Goal: Task Accomplishment & Management: Complete application form

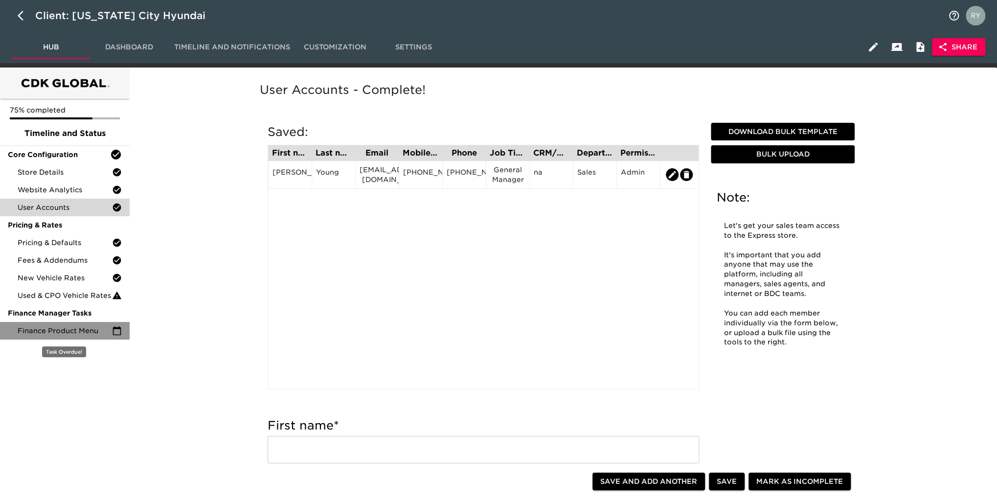
click at [33, 327] on span "Finance Product Menu" at bounding box center [65, 331] width 94 height 10
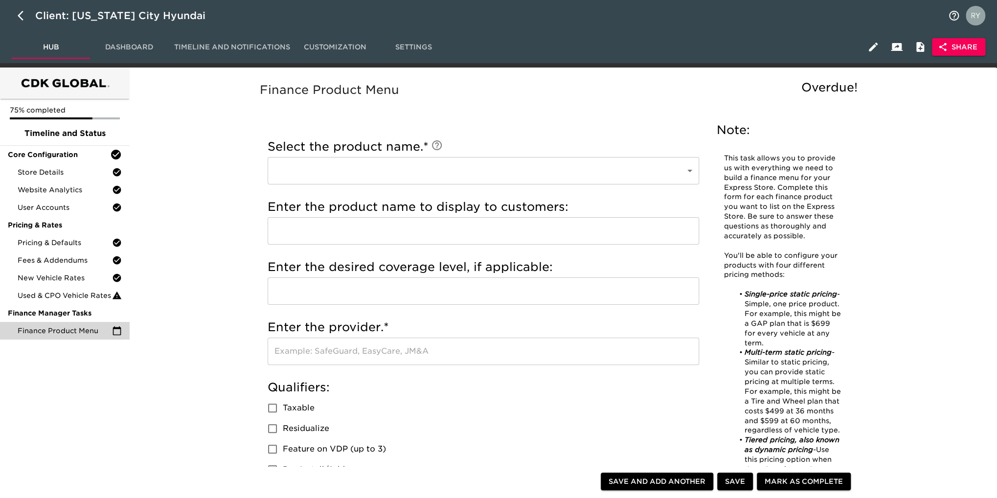
click at [383, 166] on body "Client: [US_STATE] City Hyundai Hub Dashboard Timeline and Notifications Custom…" at bounding box center [498, 500] width 997 height 1000
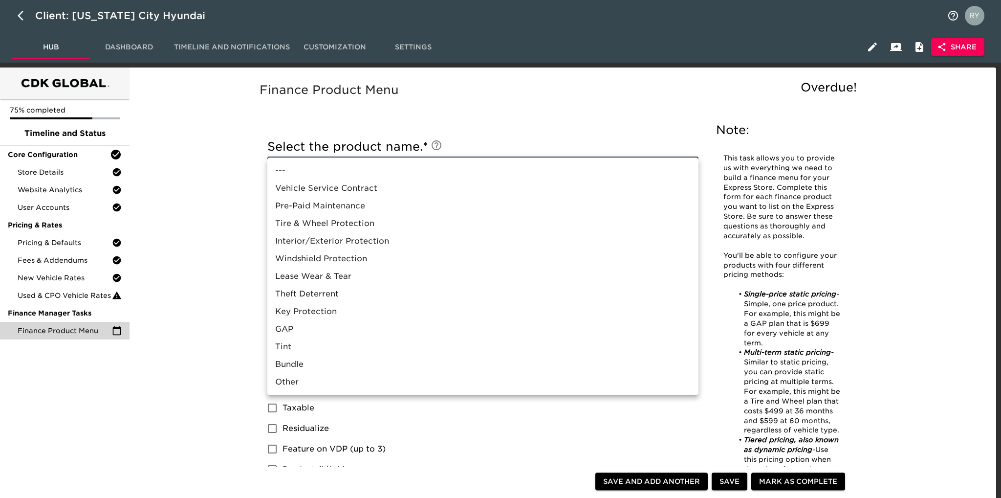
click at [379, 169] on li "---" at bounding box center [482, 171] width 431 height 18
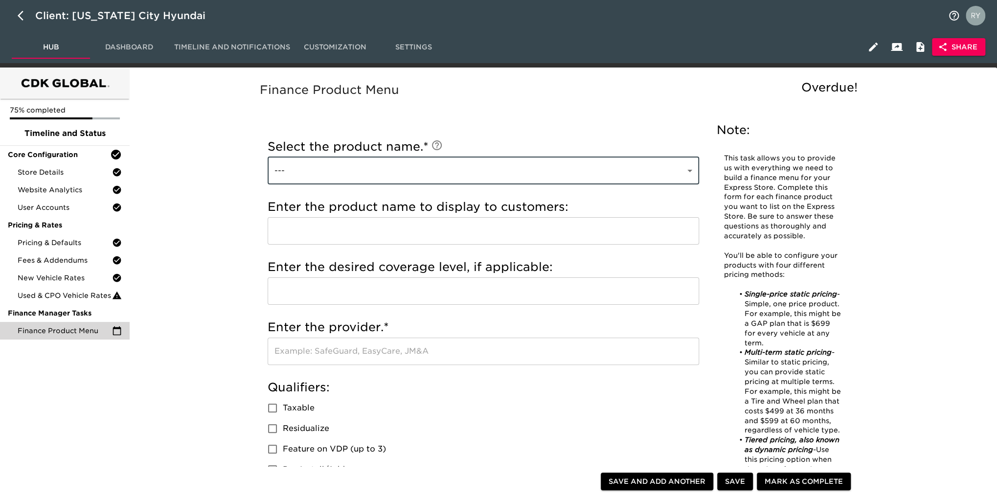
click at [651, 172] on body "Client: [US_STATE] City Hyundai Hub Dashboard Timeline and Notifications Custom…" at bounding box center [498, 500] width 997 height 1000
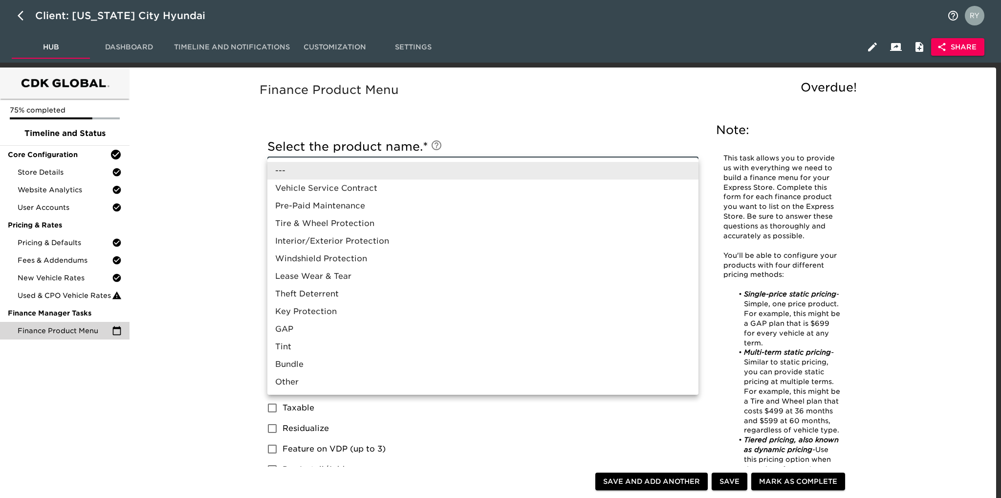
click at [455, 292] on li "Theft Deterrent" at bounding box center [482, 294] width 431 height 18
type input "Theft Deterrent"
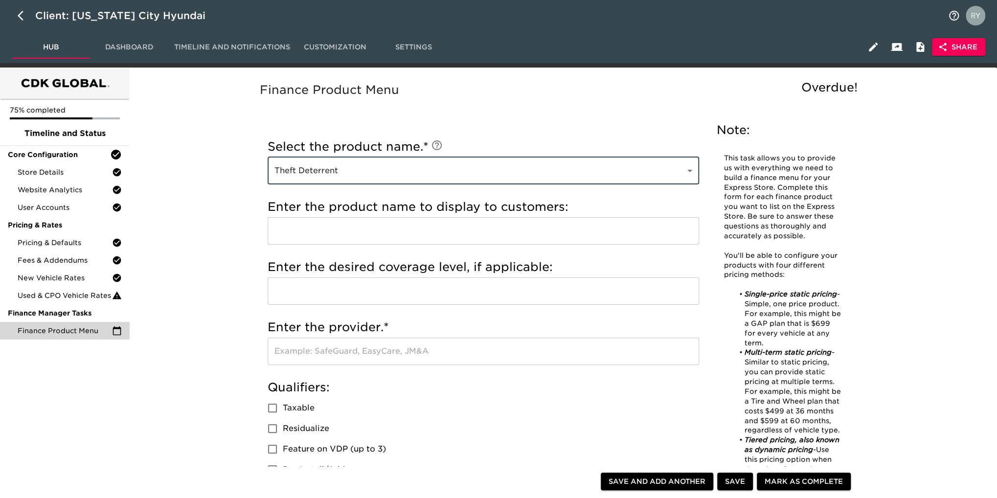
click at [313, 235] on input "text" at bounding box center [482, 230] width 431 height 27
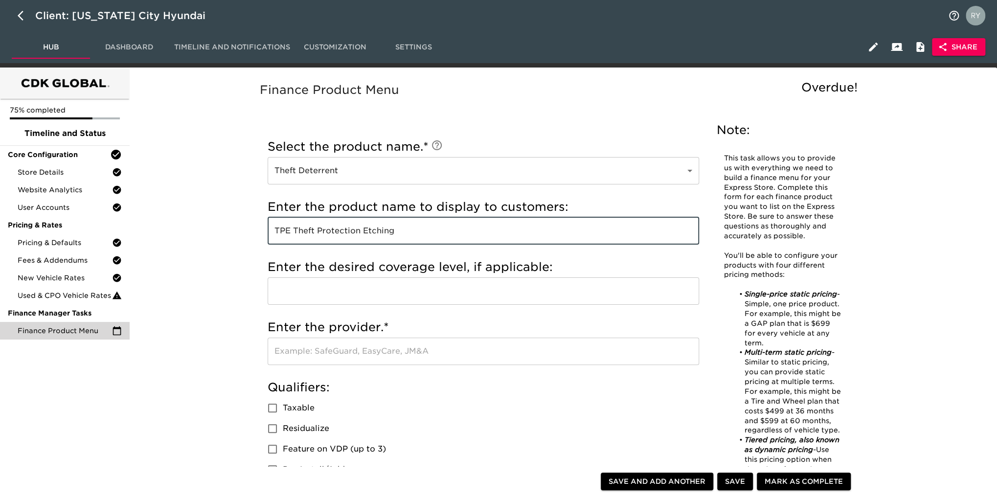
type input "TPE Theft Protection Etching"
drag, startPoint x: 319, startPoint y: 364, endPoint x: 322, endPoint y: 360, distance: 5.0
click at [320, 364] on input "text" at bounding box center [482, 350] width 431 height 27
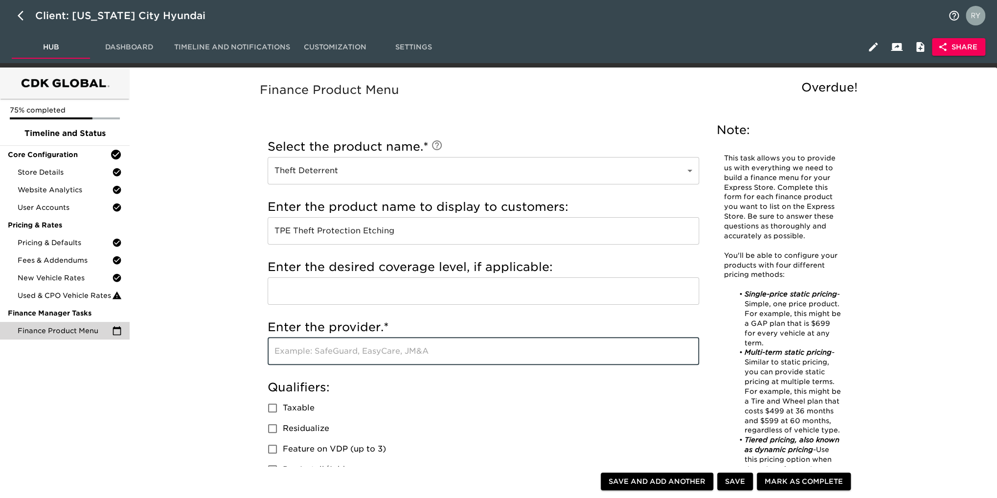
click at [322, 353] on input "text" at bounding box center [482, 350] width 431 height 27
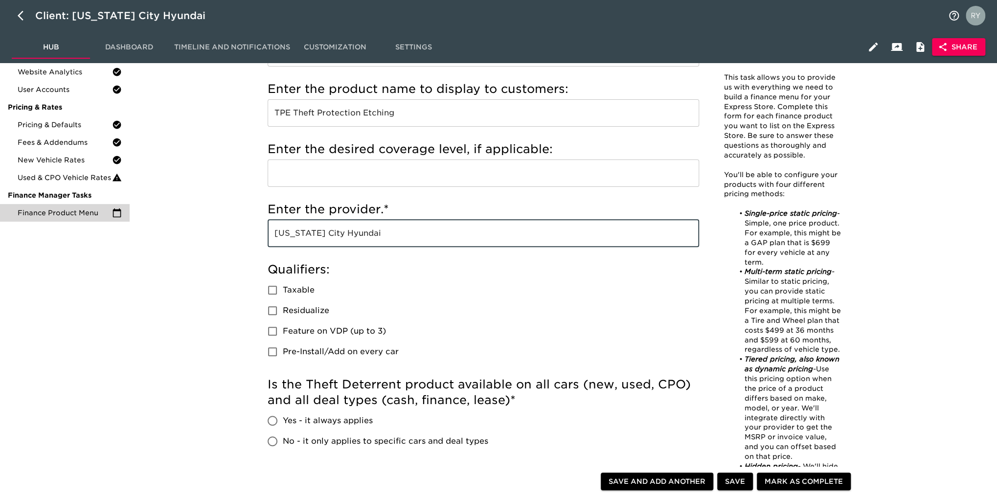
scroll to position [196, 0]
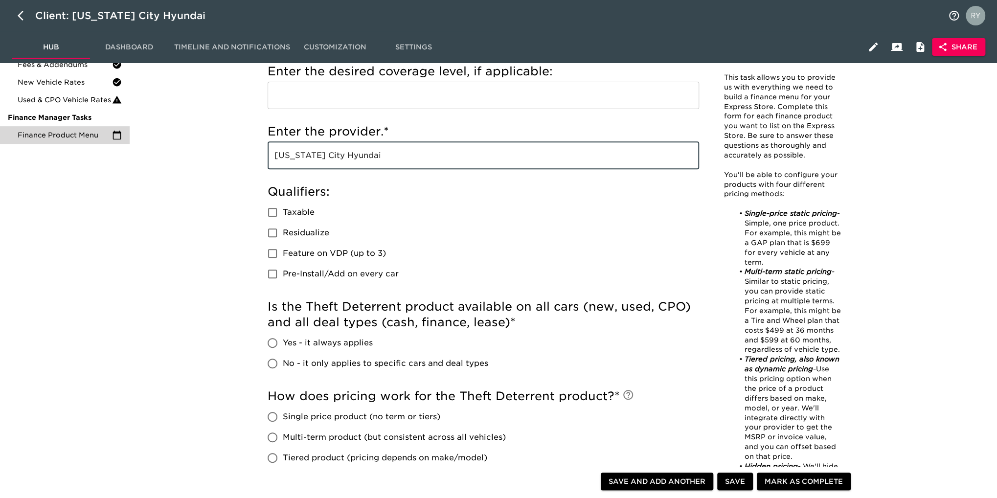
type input "[US_STATE] City Hyundai"
click at [276, 211] on input "Taxable" at bounding box center [272, 212] width 21 height 21
checkbox input "true"
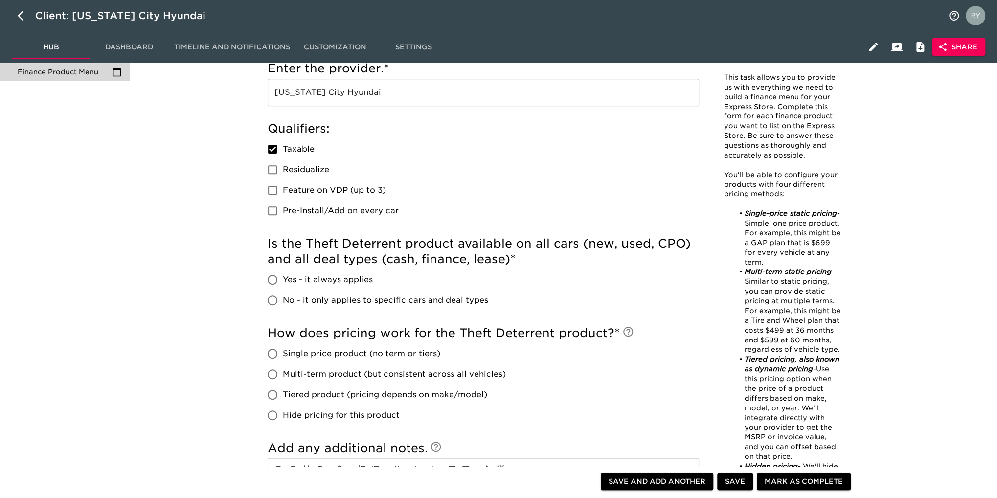
scroll to position [342, 0]
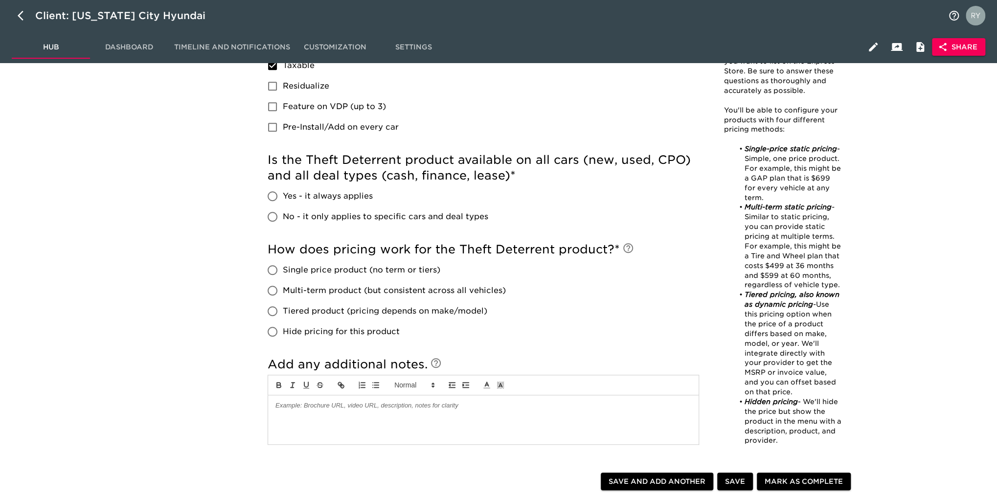
click at [271, 197] on input "Yes - it always applies" at bounding box center [272, 196] width 21 height 21
radio input "true"
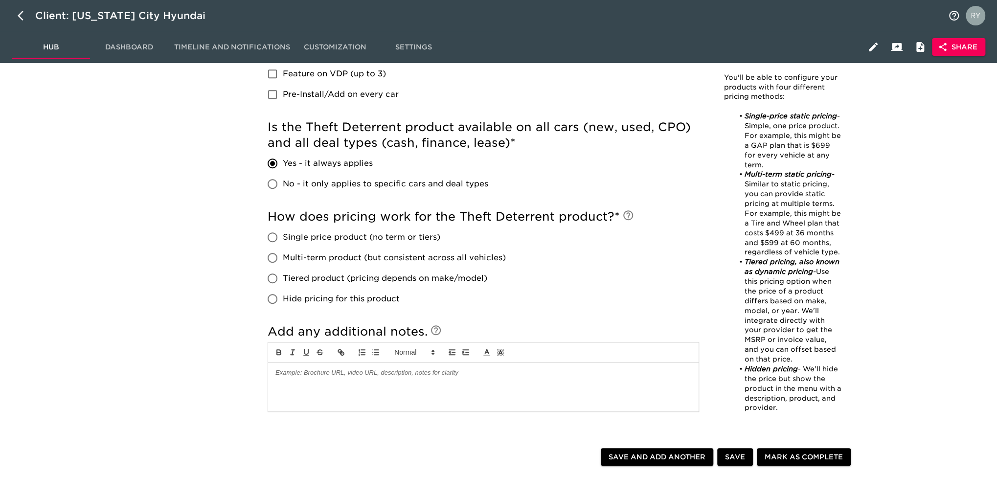
scroll to position [391, 0]
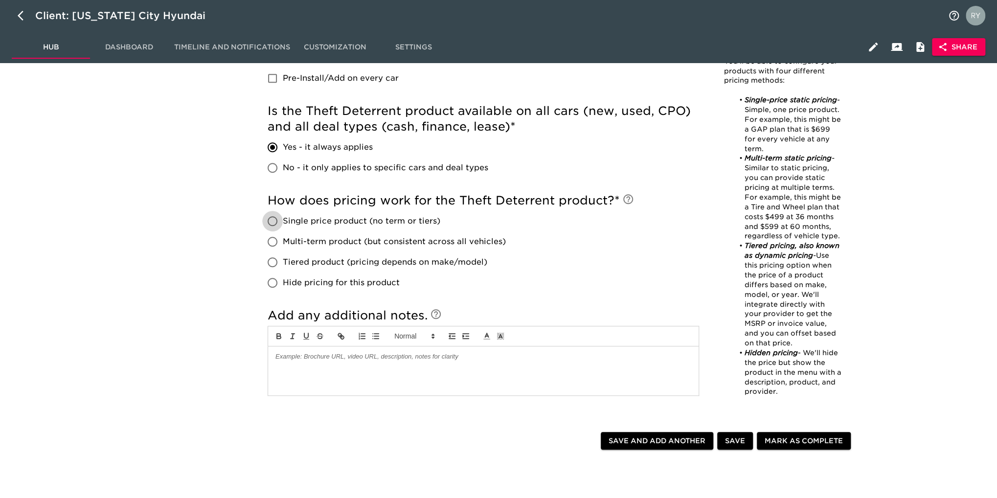
click at [275, 223] on input "Single price product (no term or tiers)" at bounding box center [272, 221] width 21 height 21
radio input "true"
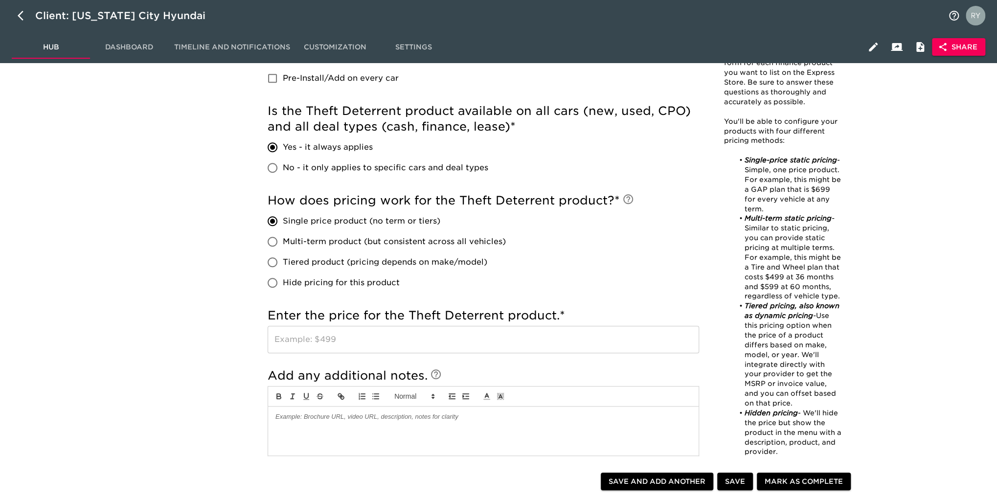
click at [357, 339] on input "text" at bounding box center [482, 339] width 431 height 27
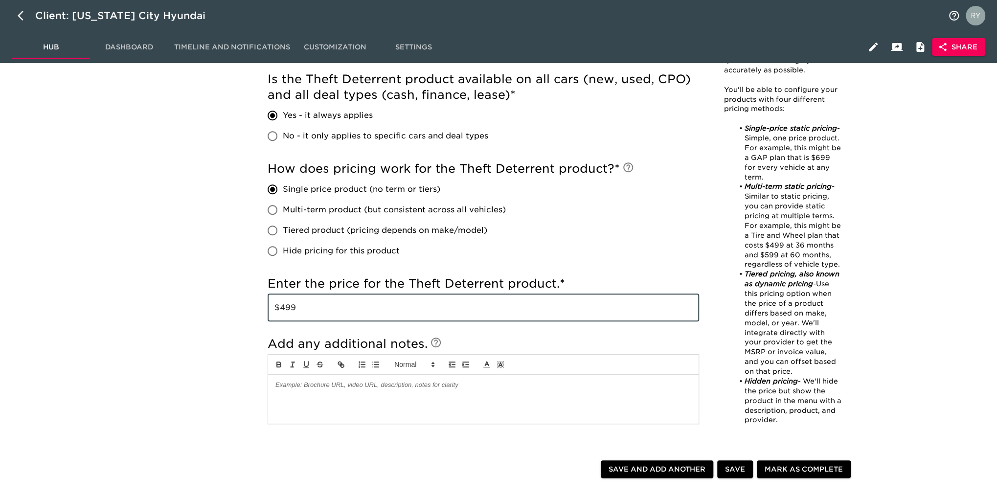
scroll to position [538, 0]
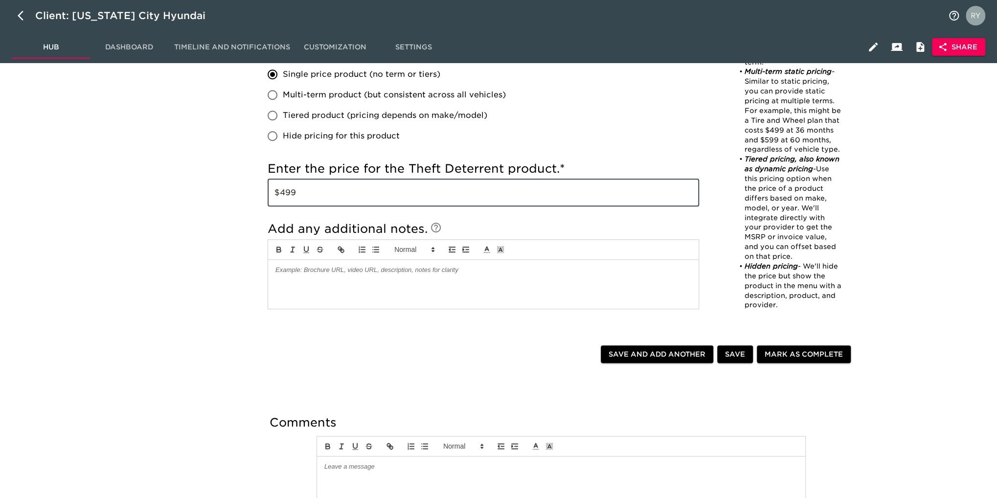
type input "$499"
click at [666, 359] on span "Save and Add Another" at bounding box center [656, 354] width 97 height 12
checkbox input "false"
radio input "false"
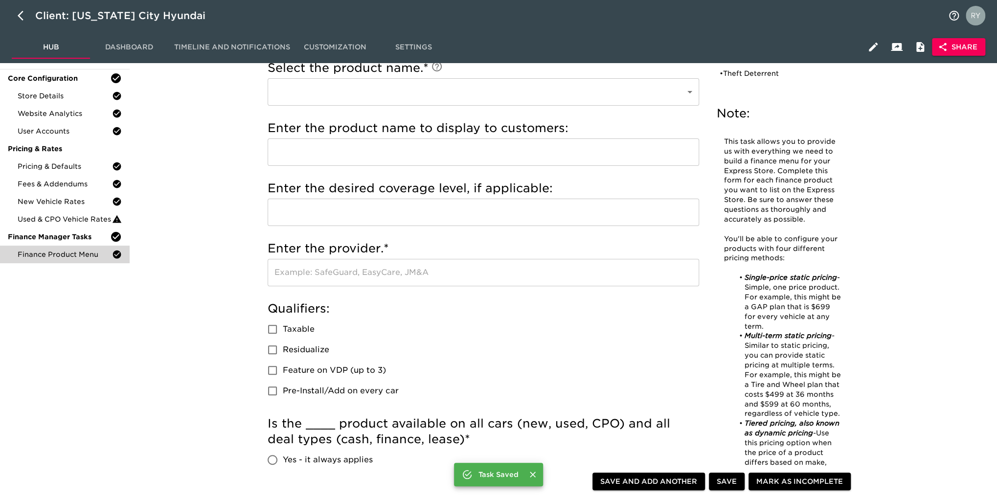
scroll to position [0, 0]
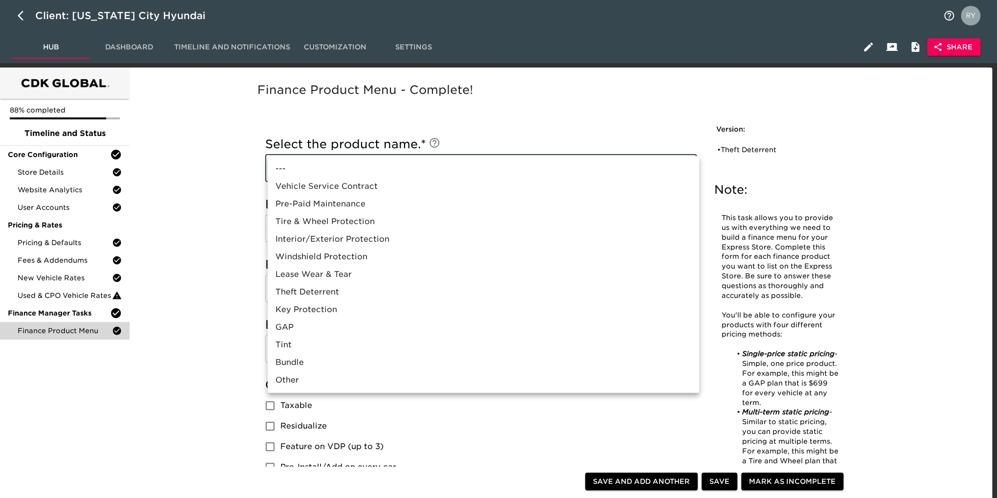
click at [420, 343] on li "Tint" at bounding box center [482, 345] width 431 height 18
type input "Tint"
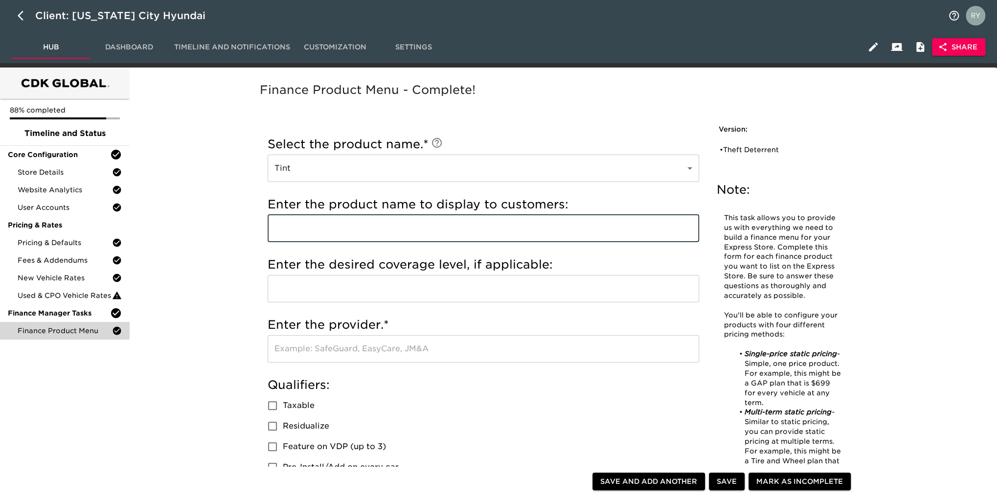
click at [359, 227] on input "text" at bounding box center [482, 228] width 431 height 27
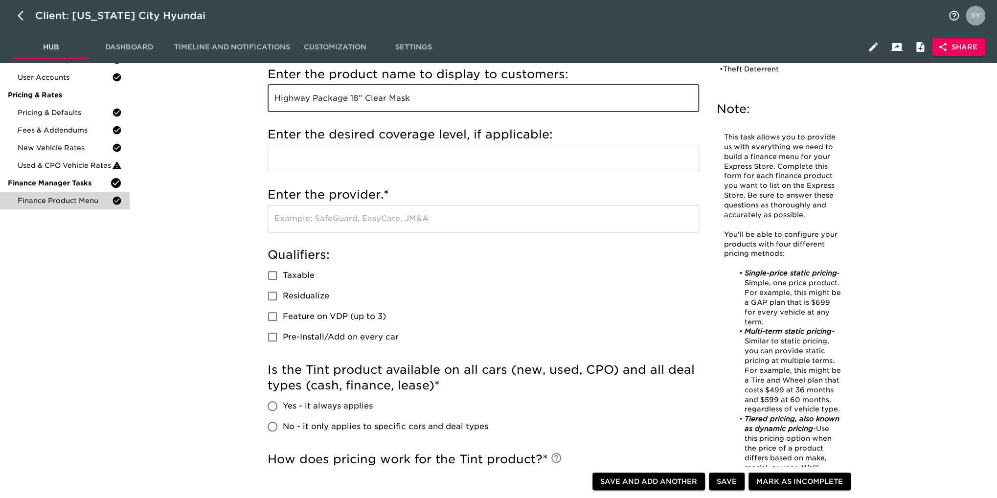
scroll to position [196, 0]
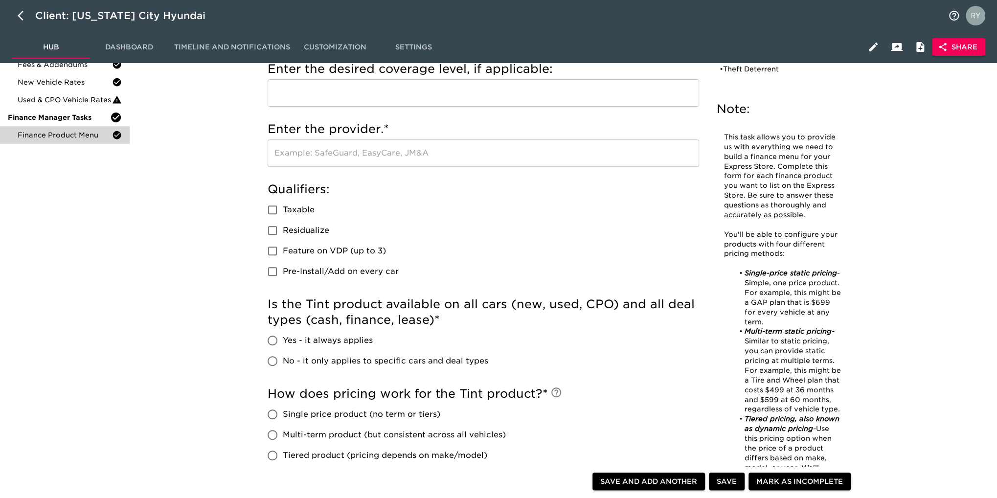
click at [344, 154] on input "text" at bounding box center [482, 152] width 431 height 27
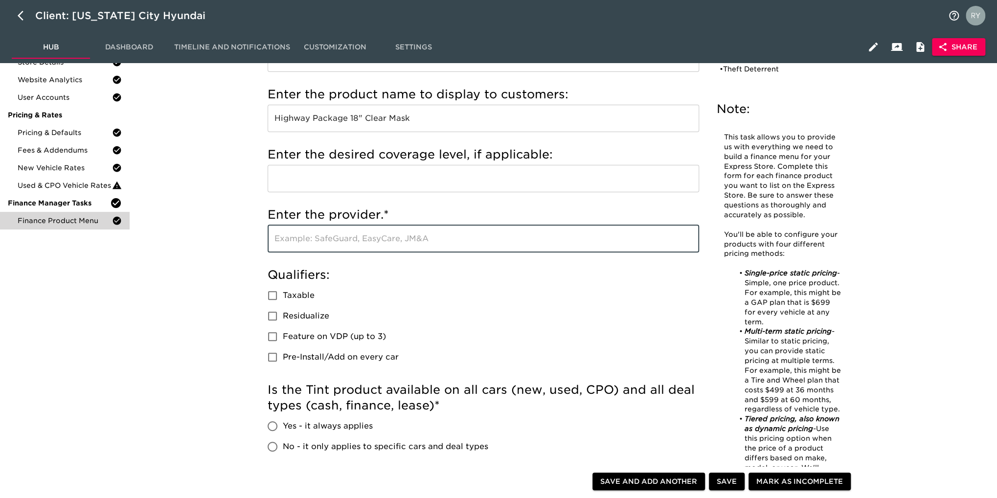
scroll to position [49, 0]
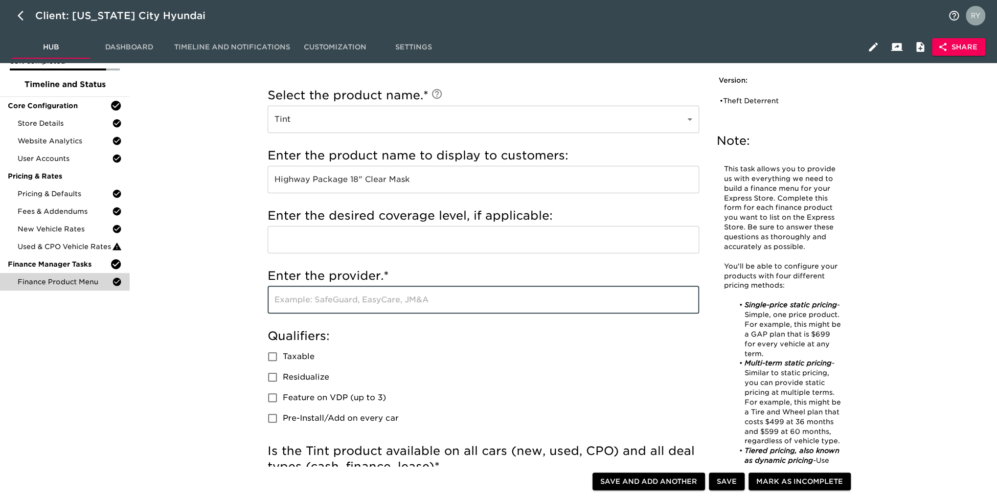
click at [435, 178] on input "Highway Package 18" Clear Mask" at bounding box center [482, 179] width 431 height 27
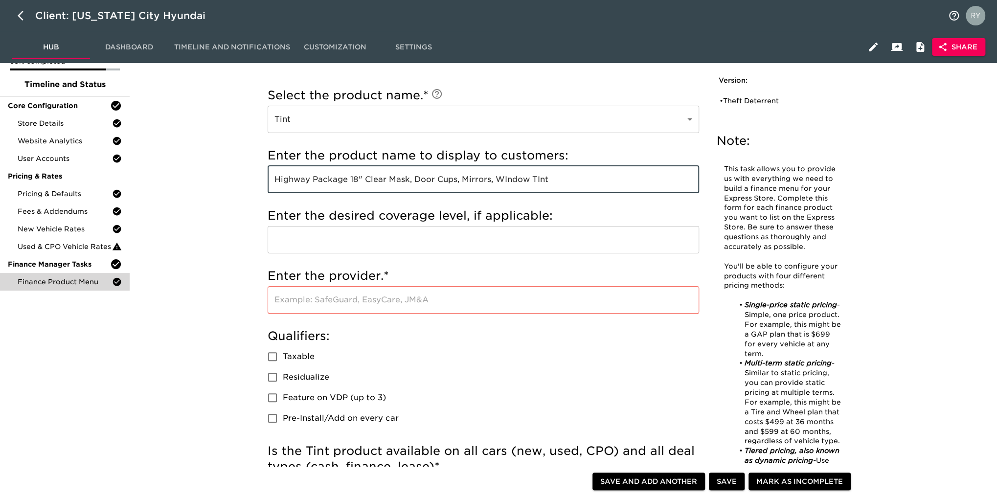
click at [536, 182] on input "Highway Package 18" Clear Mask, Door Cups, Mirrors, WIndow TInt" at bounding box center [482, 179] width 431 height 27
click at [365, 182] on input "Highway Package 18" Clear Mask, Door Cups, Mirrors, Window Tint" at bounding box center [482, 179] width 431 height 27
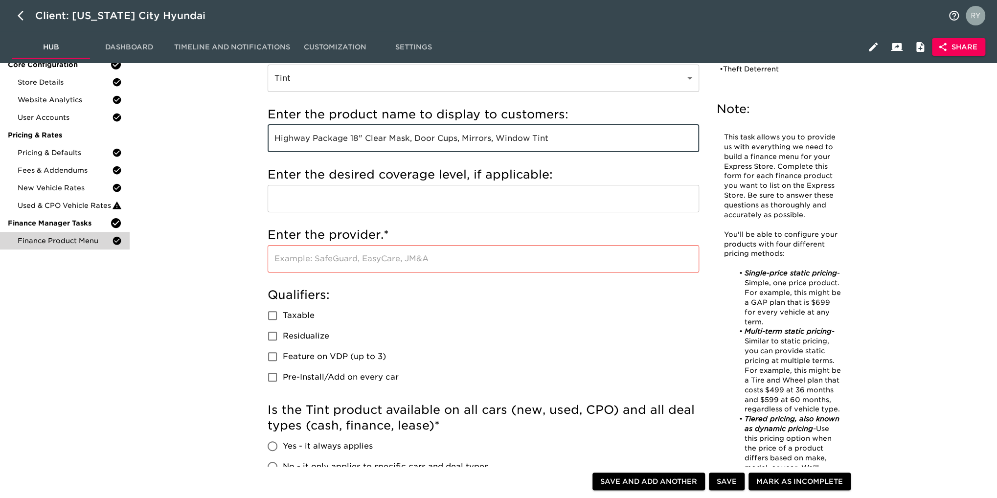
scroll to position [147, 0]
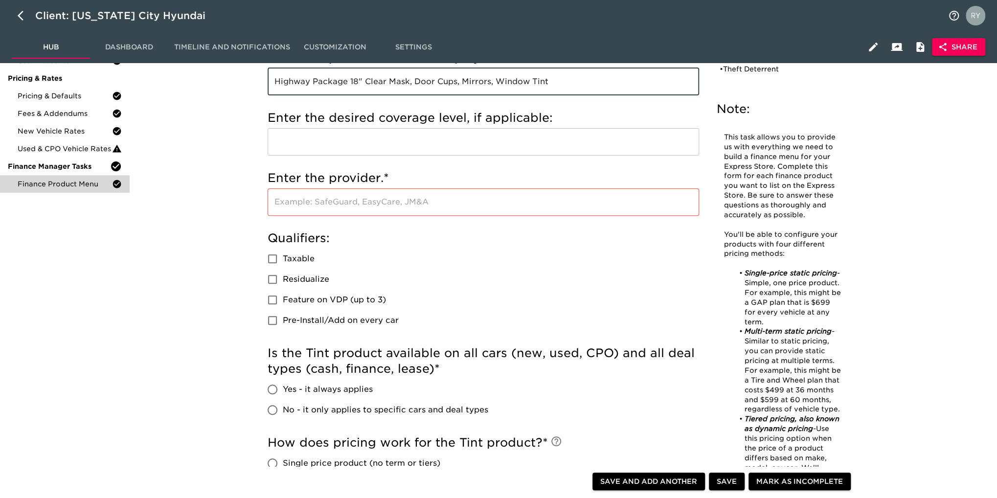
type input "Highway Package 18" Clear Mask, Door Cups, Mirrors, Window Tint"
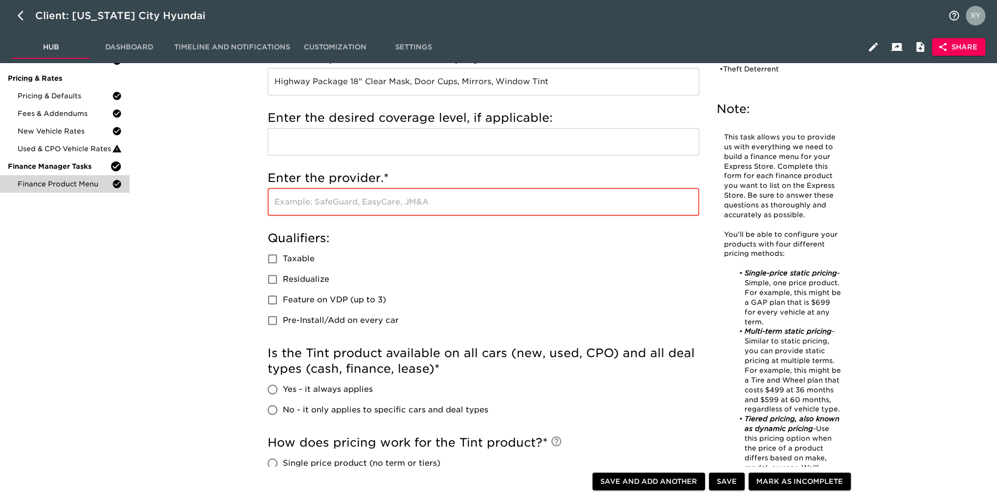
click at [291, 202] on input "text" at bounding box center [482, 201] width 431 height 27
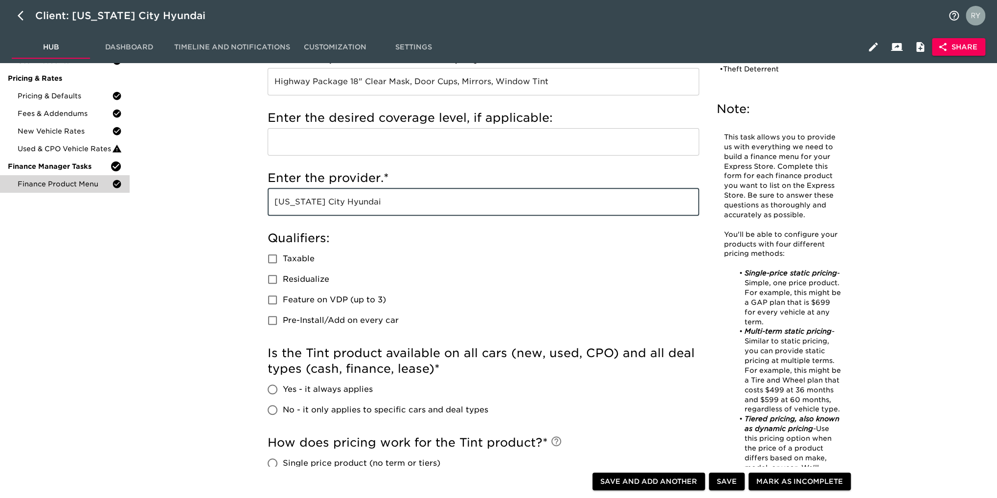
type input "[US_STATE] City Hyundai"
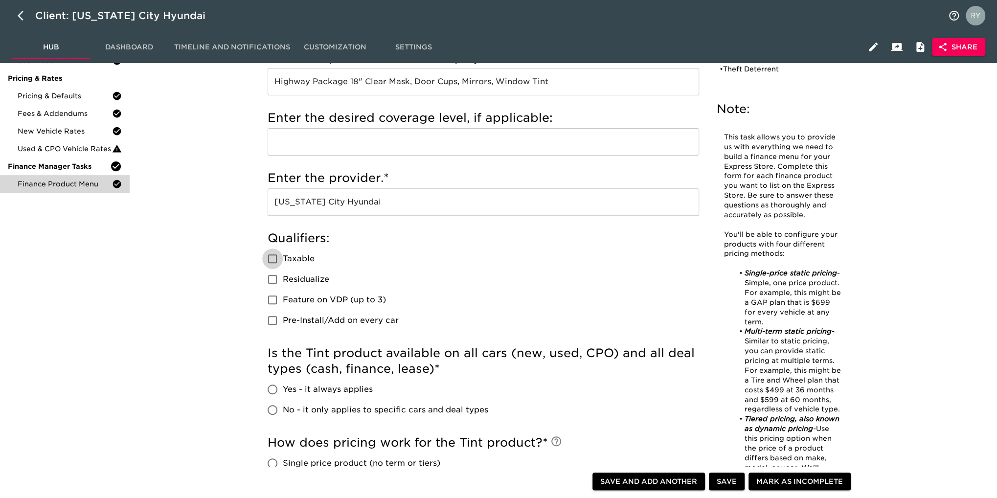
click at [271, 259] on input "Taxable" at bounding box center [272, 258] width 21 height 21
checkbox input "true"
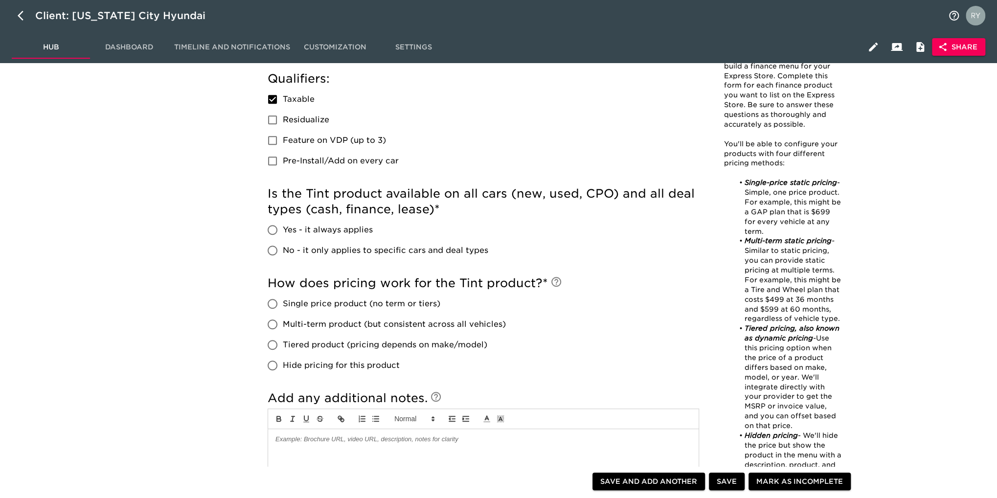
scroll to position [342, 0]
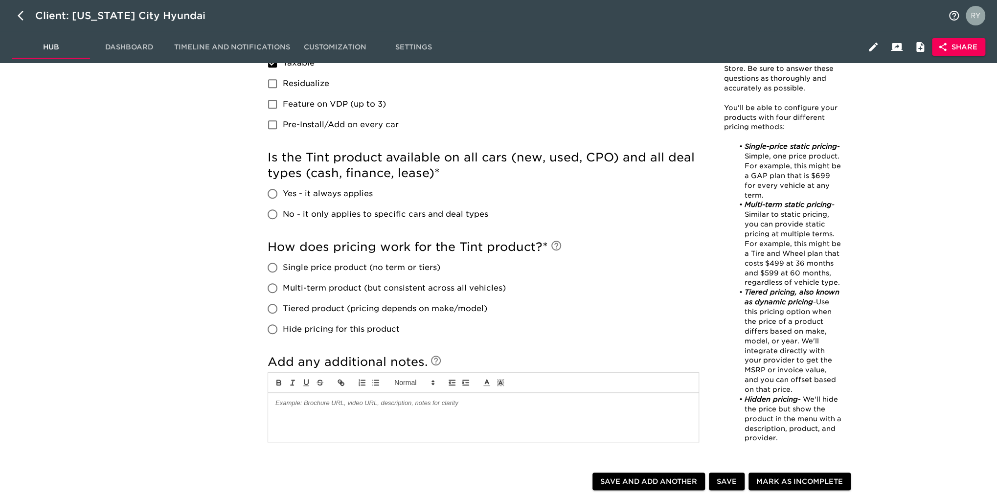
click at [272, 195] on input "Yes - it always applies" at bounding box center [272, 193] width 21 height 21
radio input "true"
click at [269, 271] on input "Single price product (no term or tiers)" at bounding box center [272, 267] width 21 height 21
radio input "true"
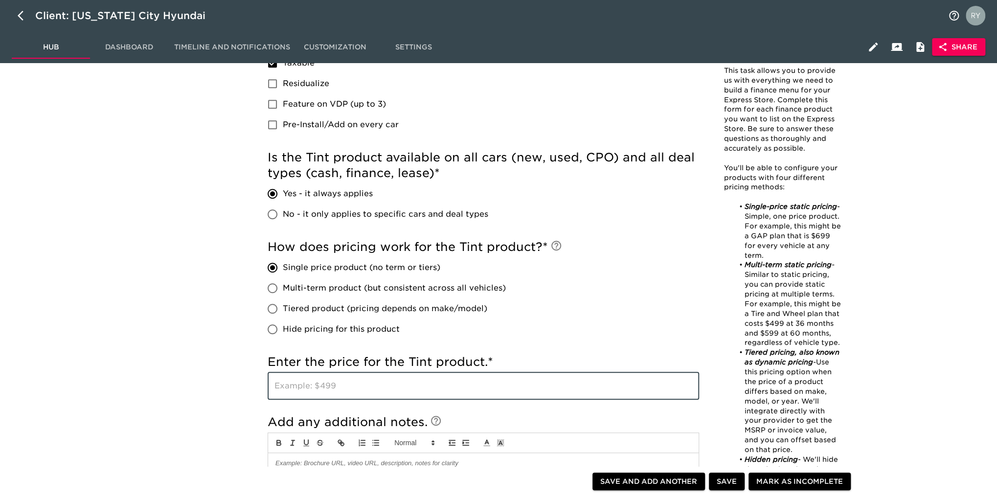
click at [341, 384] on input "text" at bounding box center [482, 385] width 431 height 27
type input "$1699"
click at [677, 479] on span "Save and Add Another" at bounding box center [648, 481] width 97 height 12
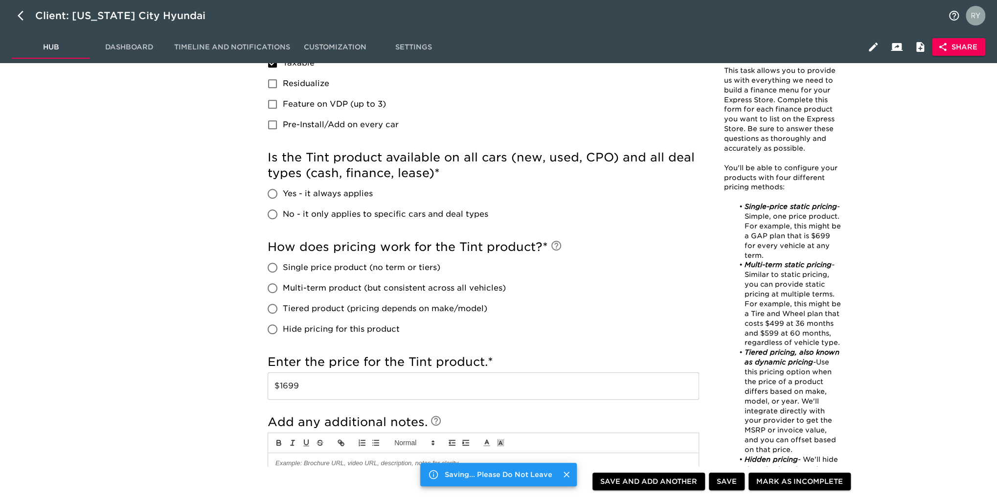
checkbox input "true"
radio input "false"
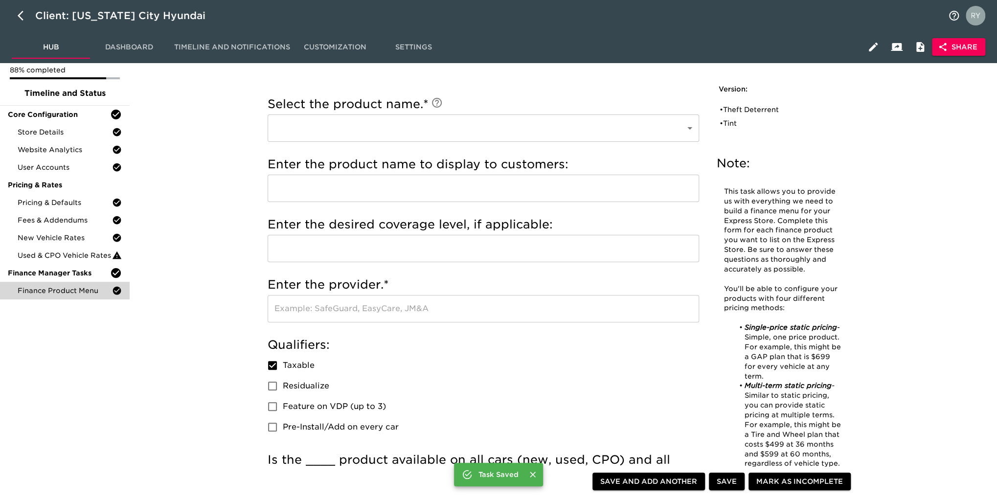
scroll to position [0, 0]
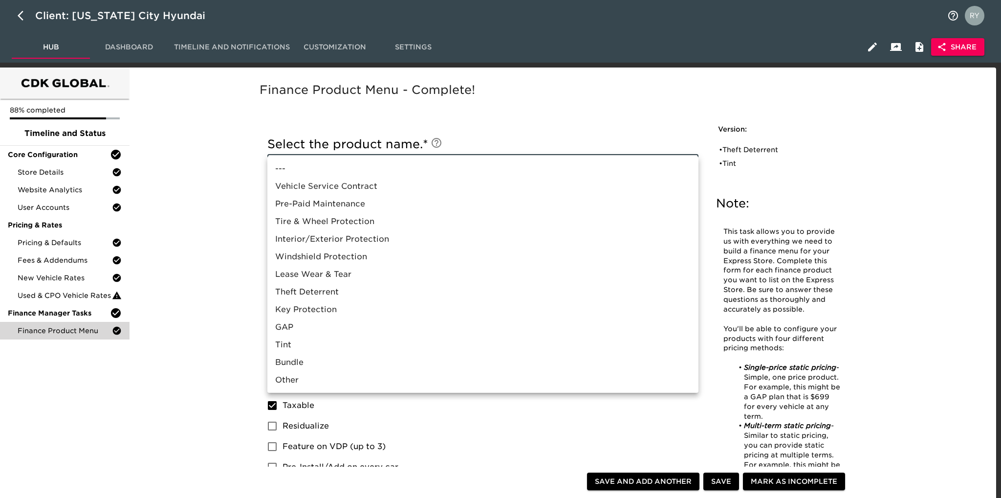
click at [379, 380] on li "Other" at bounding box center [482, 380] width 431 height 18
type input "Other"
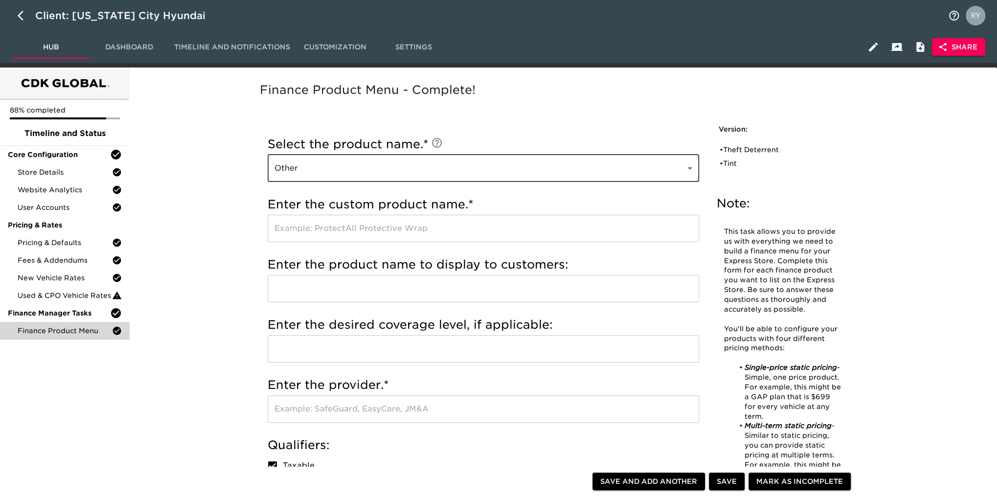
click at [319, 224] on input "text" at bounding box center [482, 228] width 431 height 27
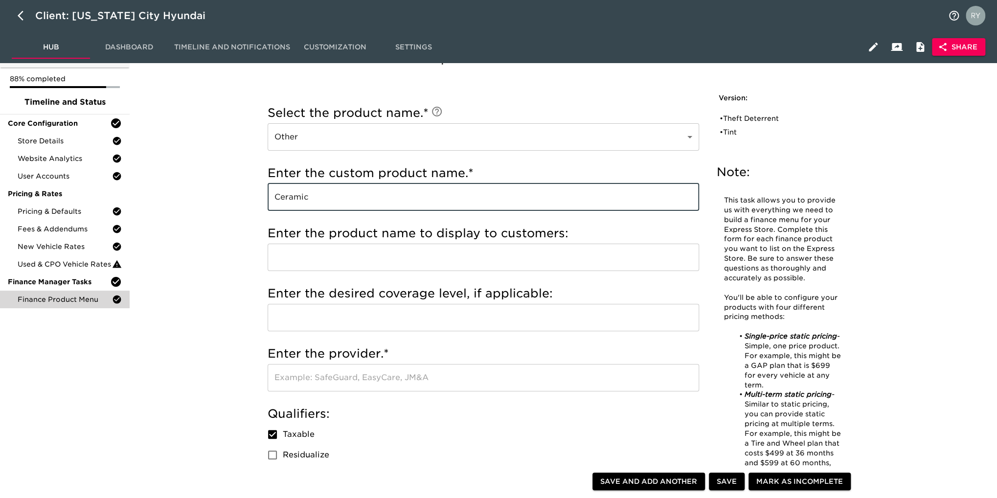
scroll to position [49, 0]
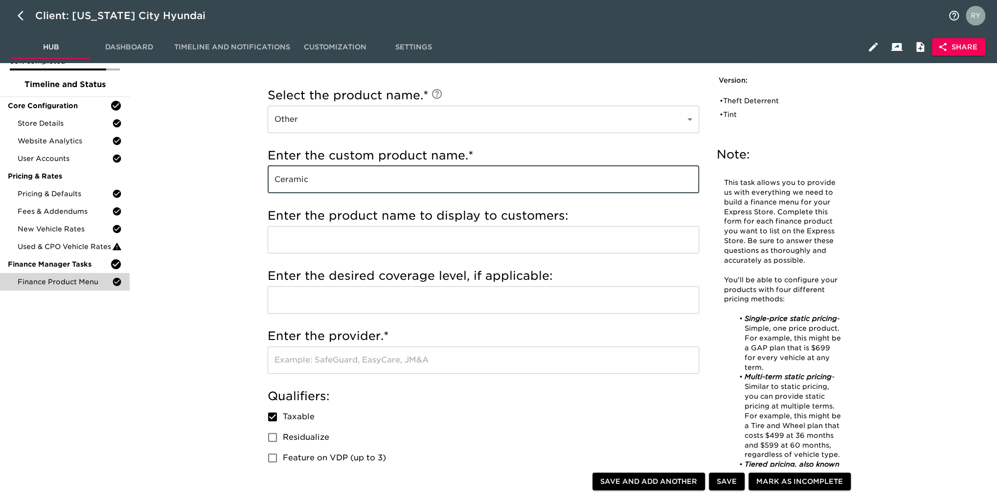
type input "Ceramic"
click at [342, 237] on input "text" at bounding box center [482, 239] width 431 height 27
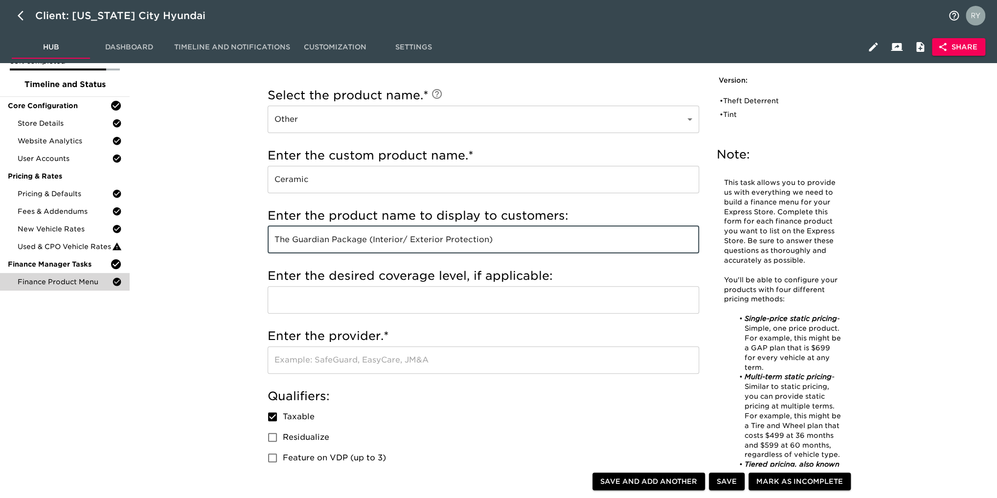
type input "The Guardian Package (Interior/ Exterior Protection)"
click at [326, 297] on input "text" at bounding box center [482, 299] width 431 height 27
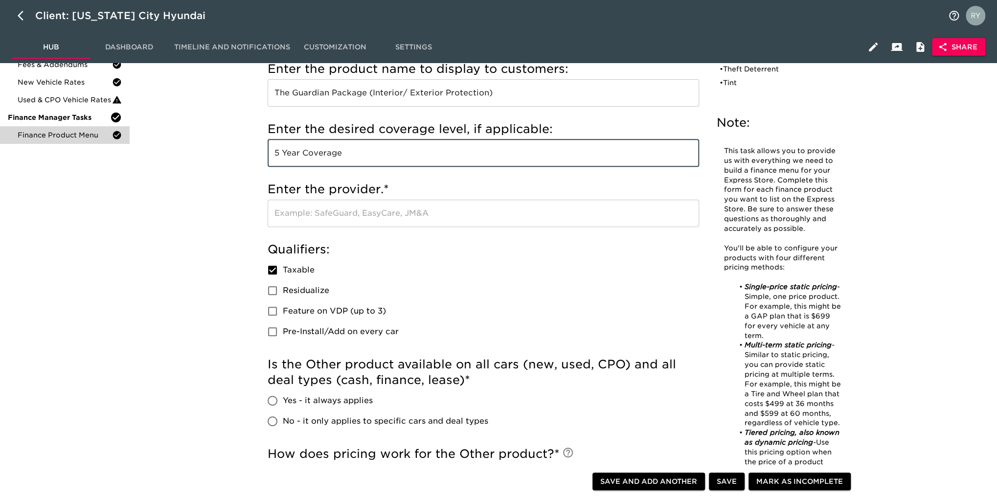
scroll to position [147, 0]
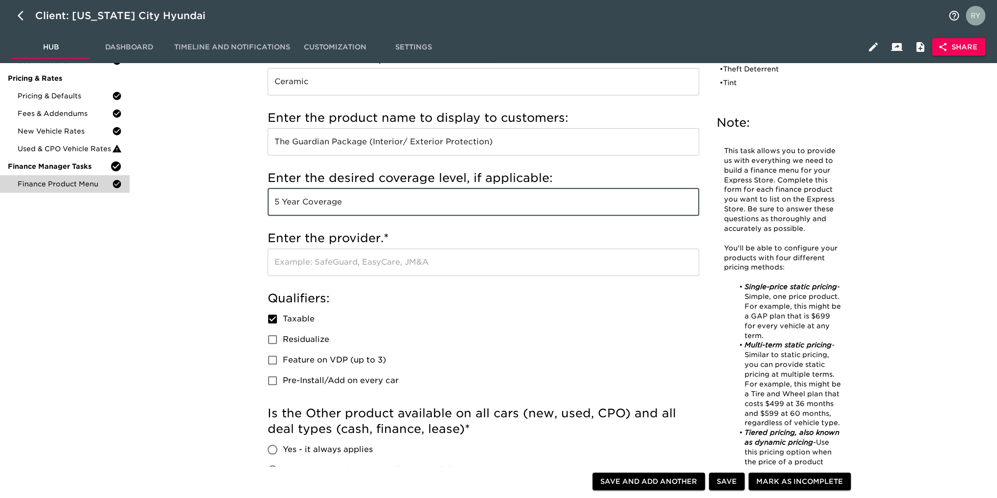
type input "5 Year Coverage"
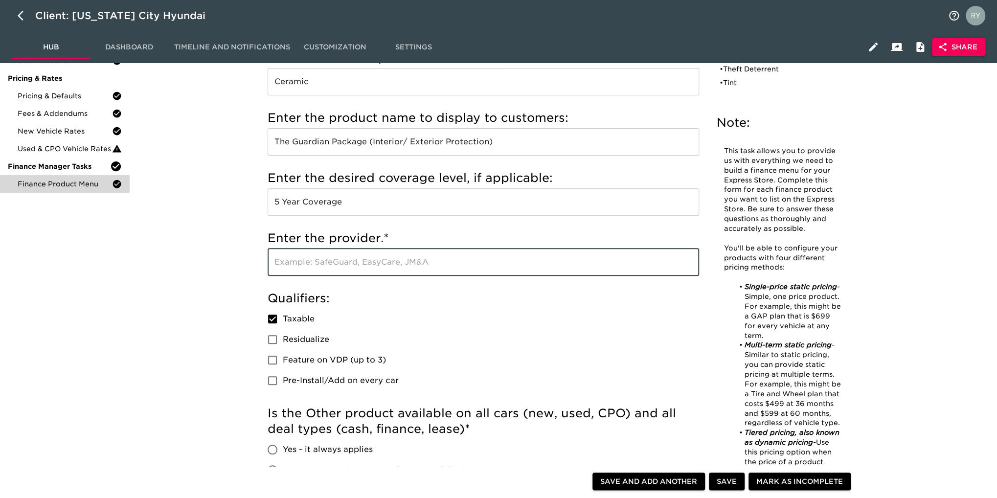
click at [294, 264] on input "text" at bounding box center [482, 261] width 431 height 27
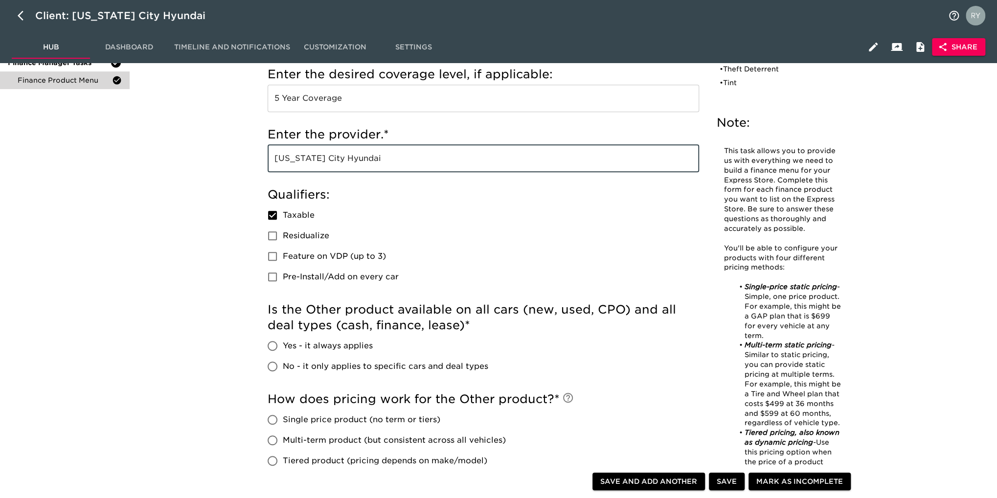
scroll to position [244, 0]
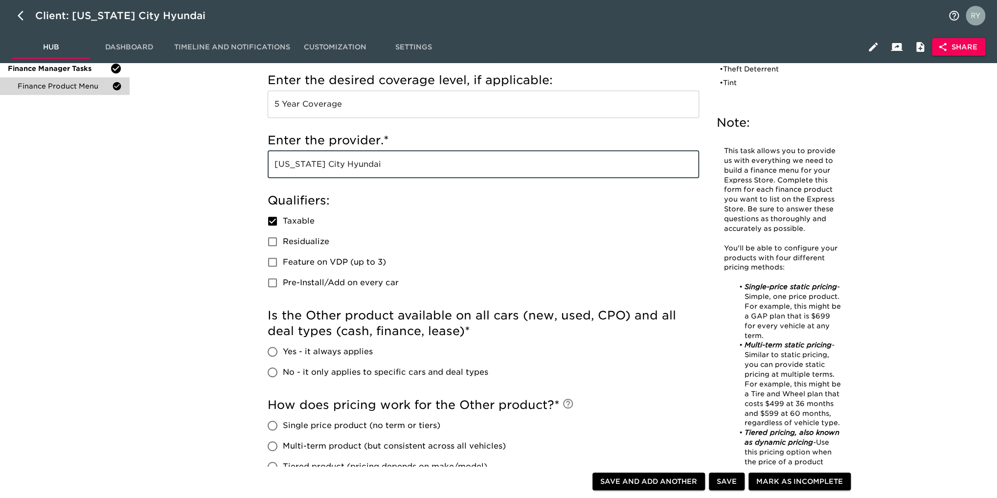
type input "[US_STATE] City Hyundai"
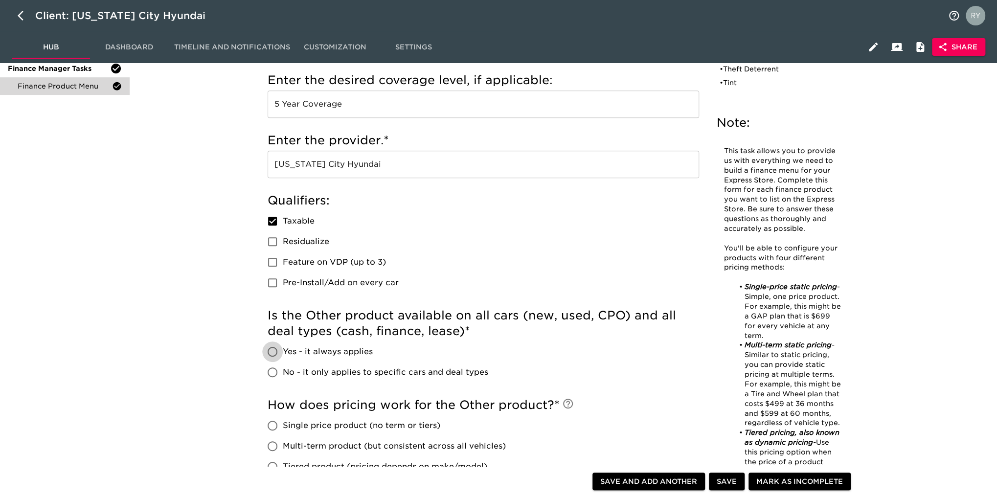
click at [272, 354] on input "Yes - it always applies" at bounding box center [272, 351] width 21 height 21
radio input "true"
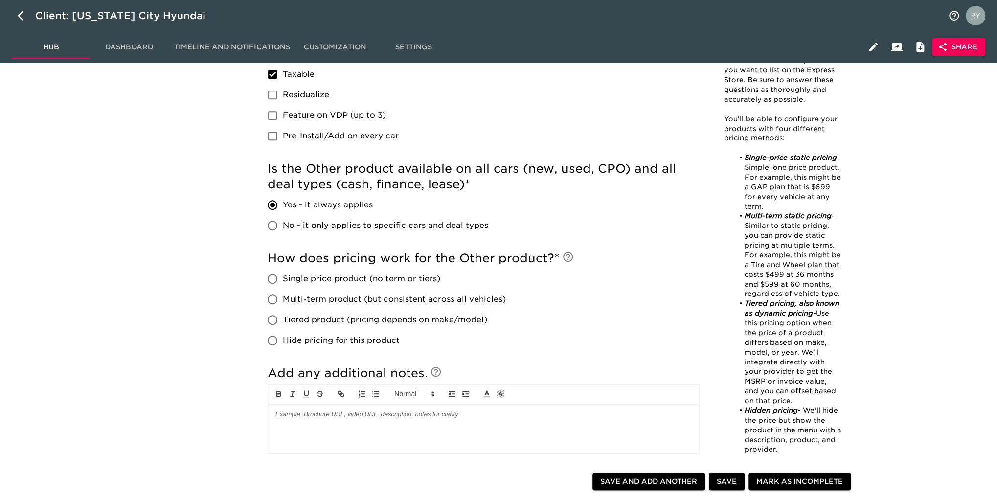
click at [271, 281] on input "Single price product (no term or tiers)" at bounding box center [272, 278] width 21 height 21
radio input "true"
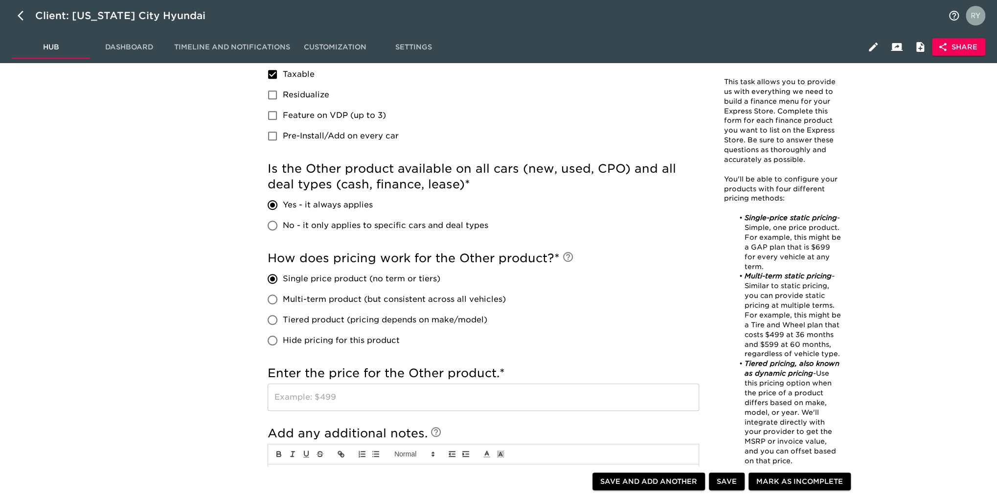
click at [323, 395] on input "text" at bounding box center [482, 396] width 431 height 27
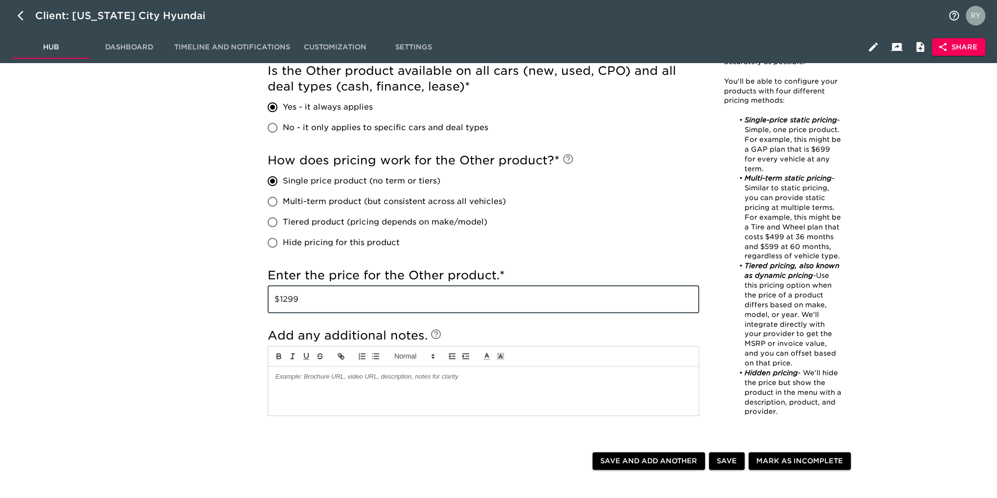
type input "$1299"
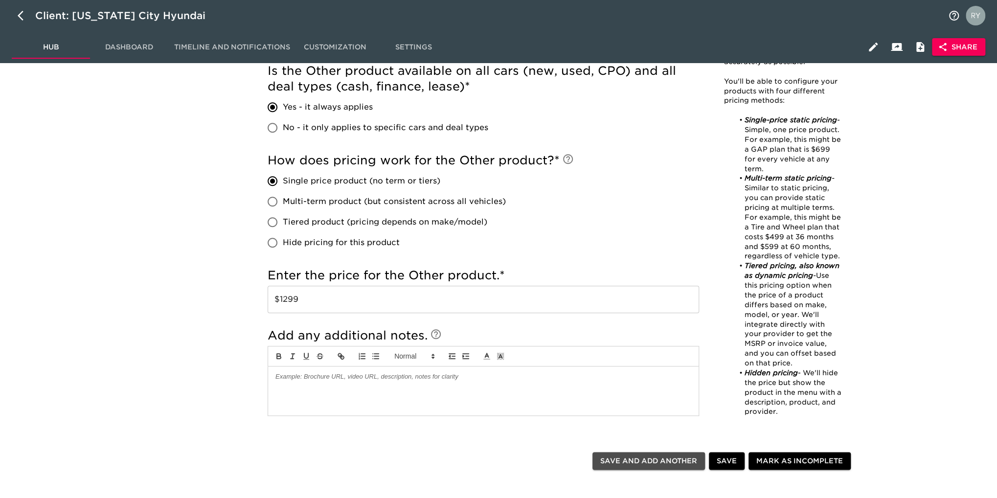
click at [630, 460] on span "Save and Add Another" at bounding box center [648, 461] width 97 height 12
checkbox input "true"
radio input "false"
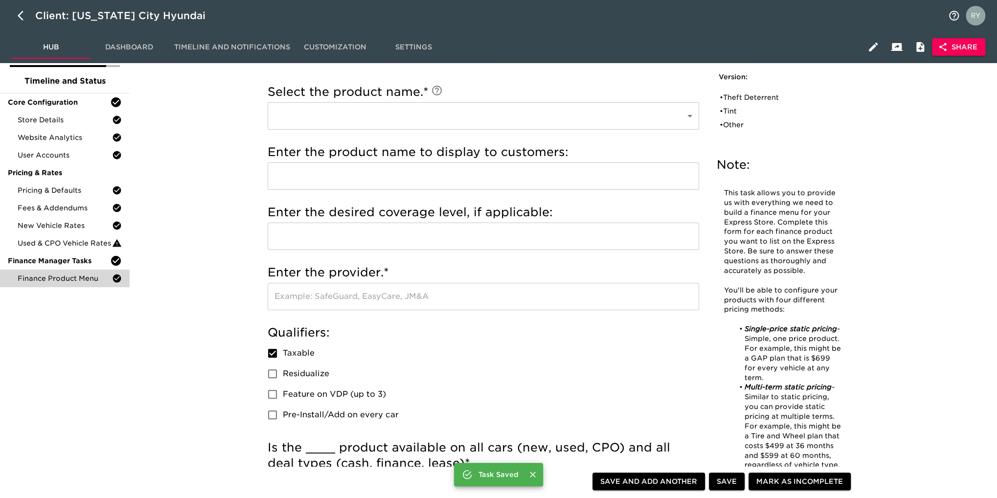
scroll to position [0, 0]
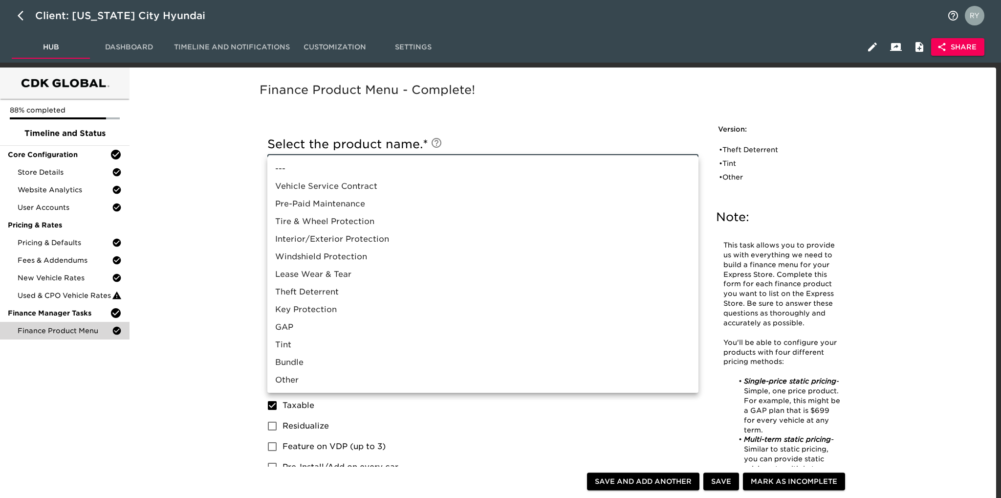
click at [353, 377] on li "Other" at bounding box center [482, 380] width 431 height 18
type input "Other"
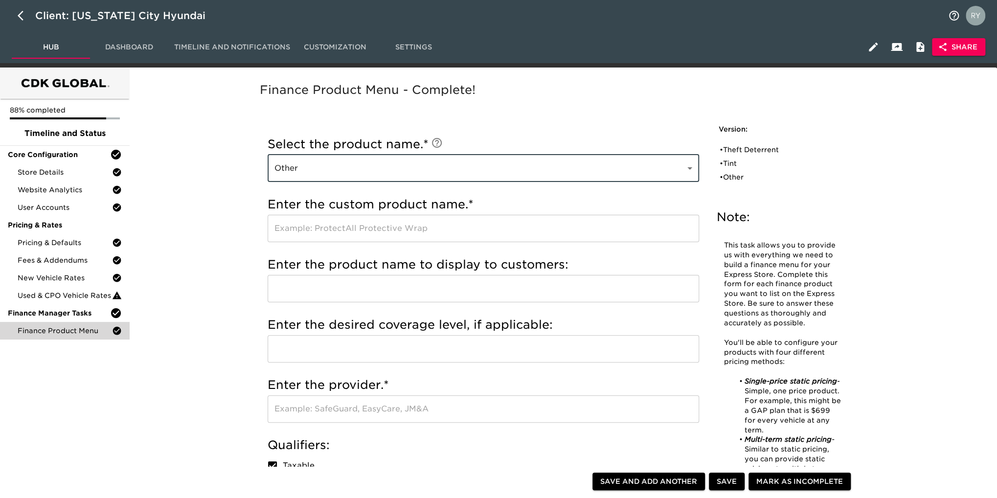
click at [321, 231] on input "text" at bounding box center [482, 228] width 431 height 27
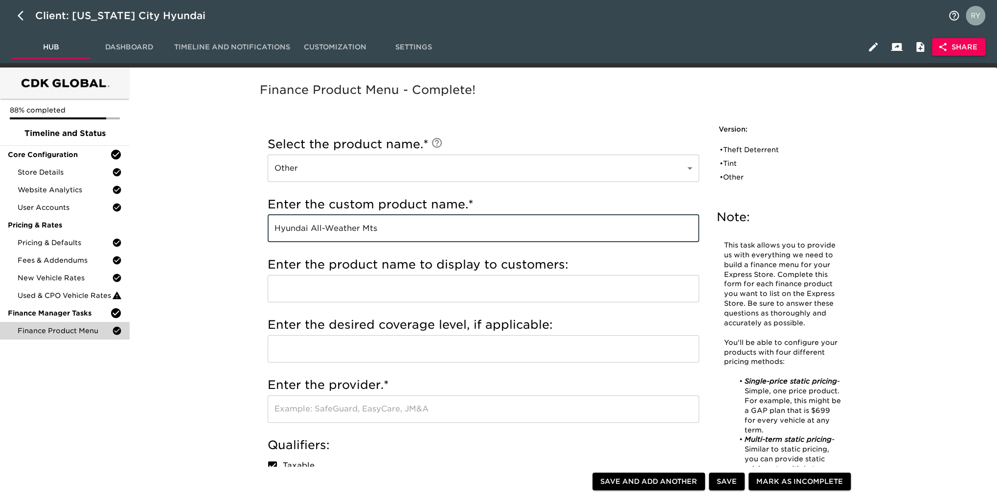
click at [412, 233] on input "Hyundai All-Weather Mts" at bounding box center [482, 228] width 431 height 27
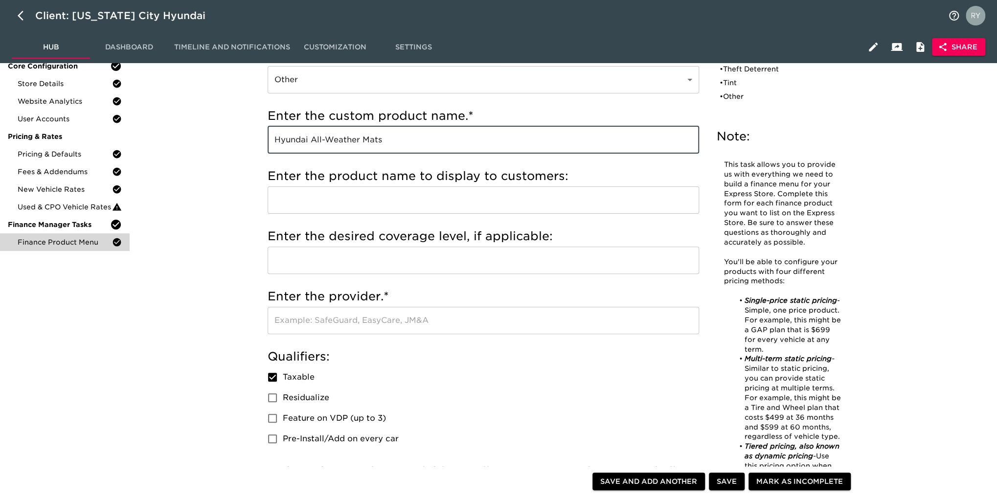
scroll to position [147, 0]
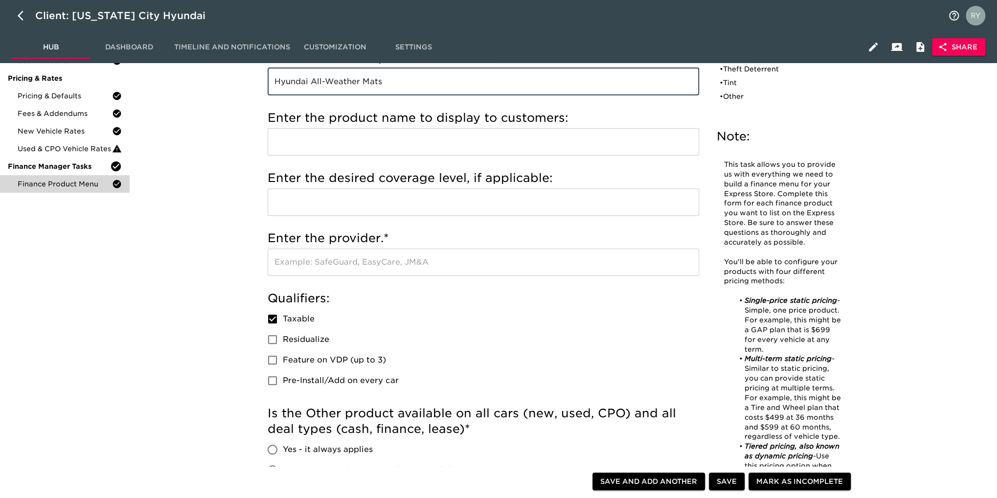
type input "Hyundai All-Weather Mats"
click at [333, 264] on input "text" at bounding box center [482, 261] width 431 height 27
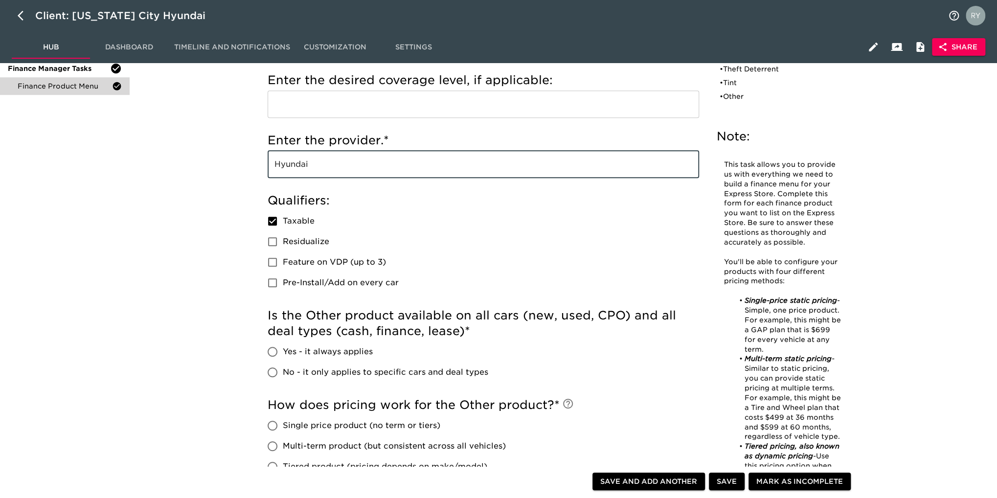
scroll to position [293, 0]
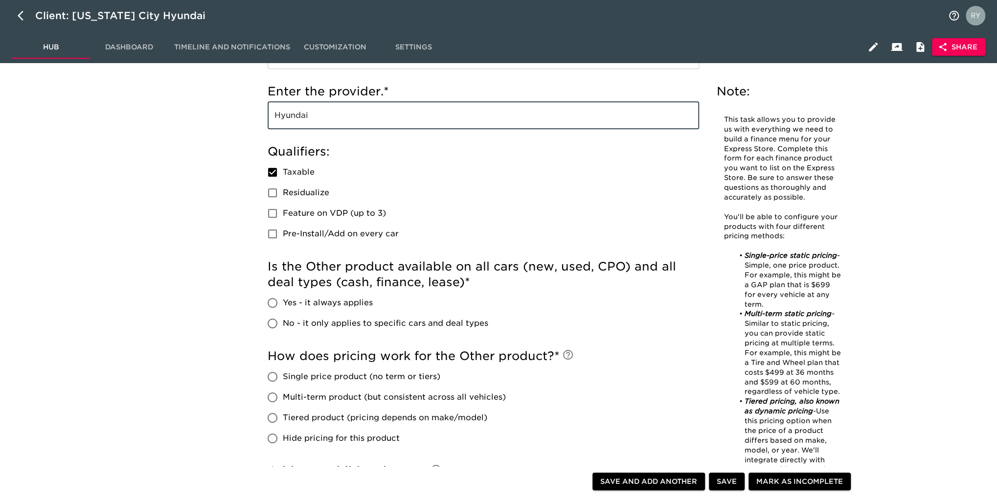
type input "Hyundai"
click at [274, 305] on input "Yes - it always applies" at bounding box center [272, 302] width 21 height 21
radio input "true"
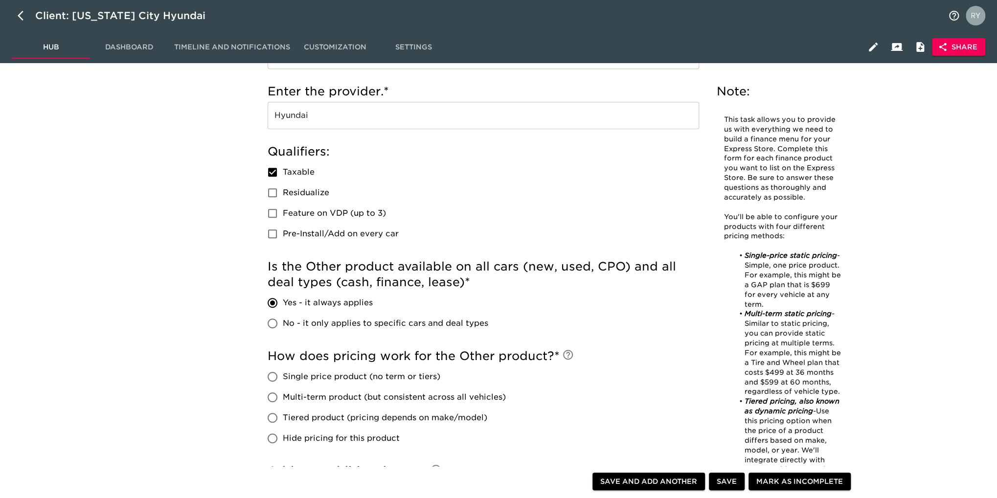
click at [271, 323] on input "No - it only applies to specific cars and deal types" at bounding box center [272, 323] width 21 height 21
radio input "true"
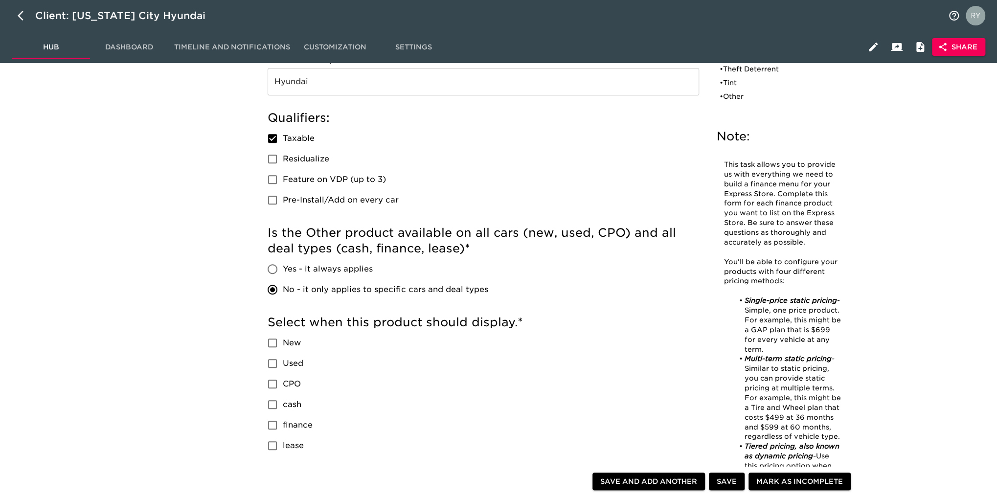
scroll to position [342, 0]
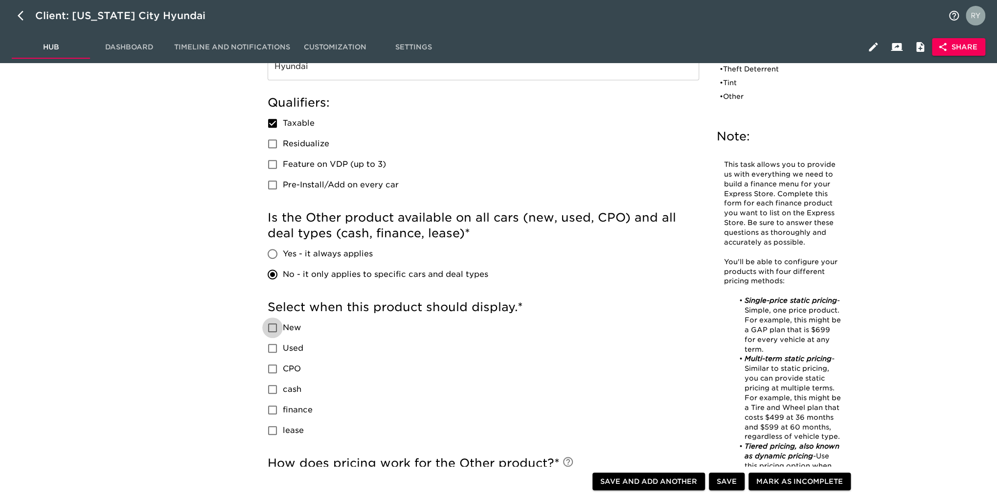
click at [271, 330] on input "New" at bounding box center [272, 327] width 21 height 21
checkbox input "true"
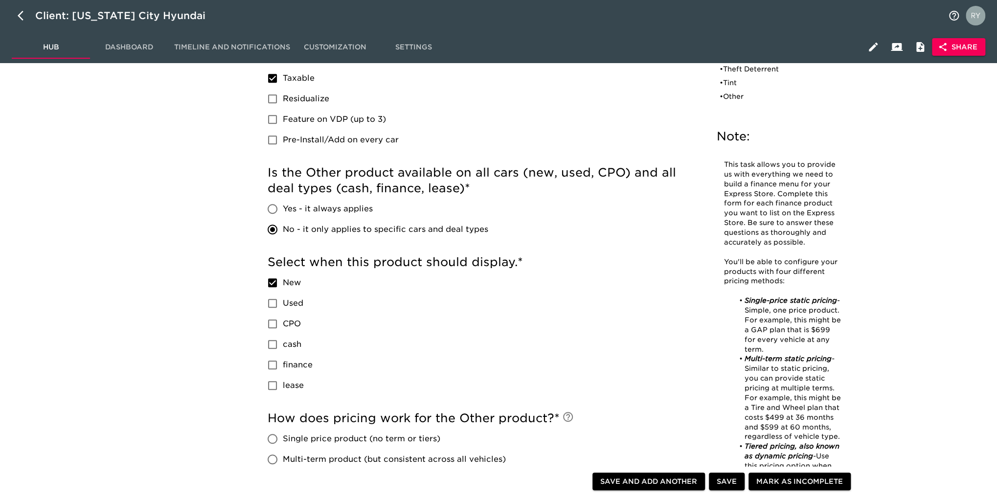
scroll to position [440, 0]
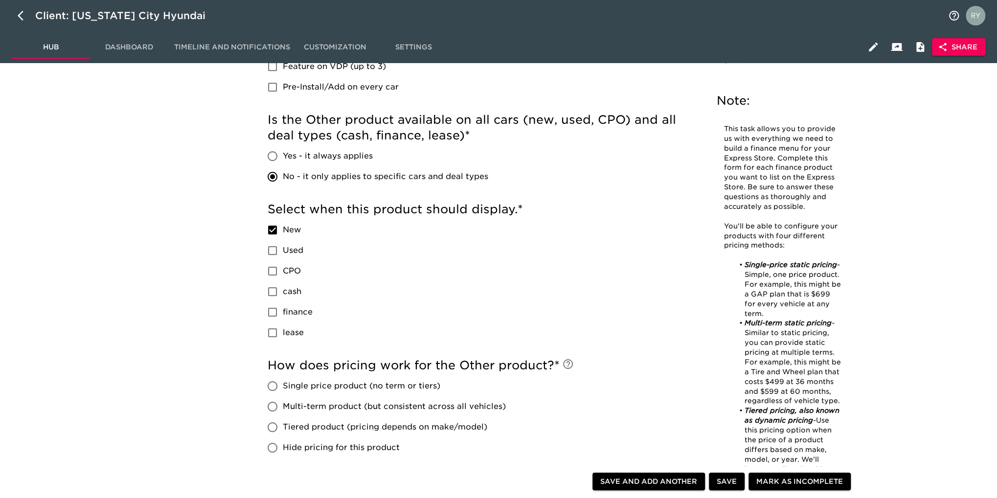
click at [272, 297] on input "cash" at bounding box center [272, 291] width 21 height 21
checkbox input "true"
click at [271, 317] on input "finance" at bounding box center [272, 312] width 21 height 21
checkbox input "true"
click at [271, 330] on input "lease" at bounding box center [272, 332] width 21 height 21
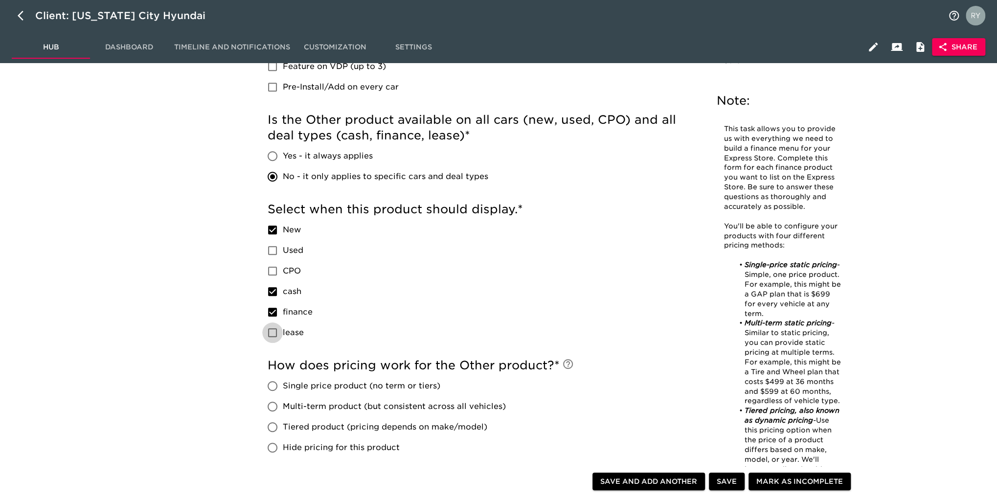
checkbox input "true"
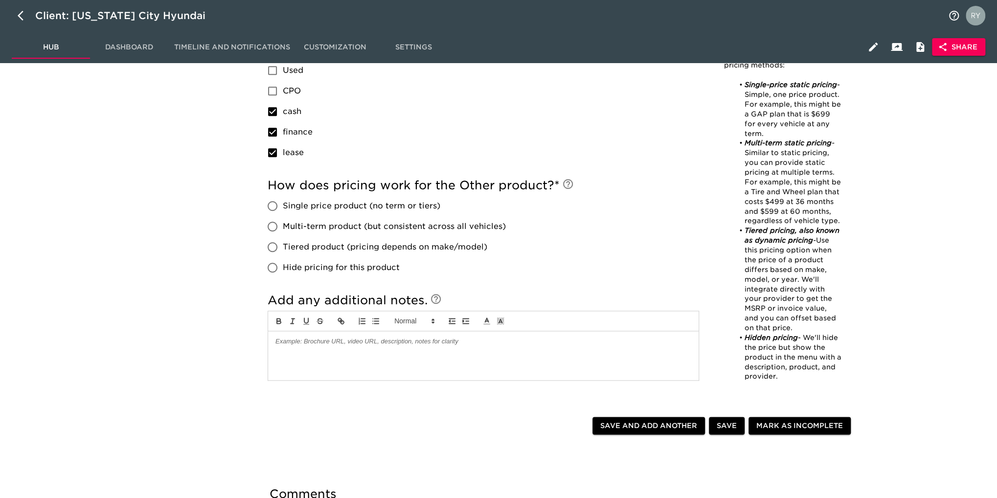
scroll to position [636, 0]
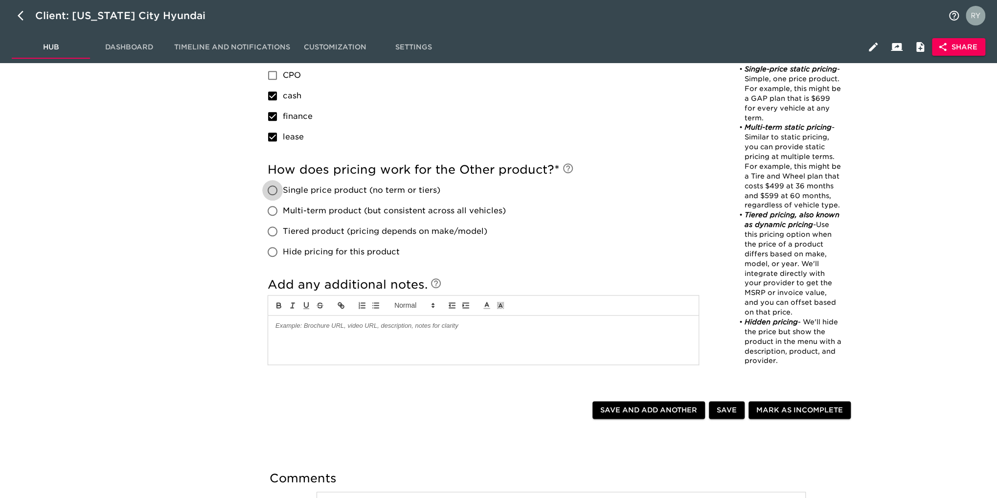
click at [275, 191] on input "Single price product (no term or tiers)" at bounding box center [272, 190] width 21 height 21
radio input "true"
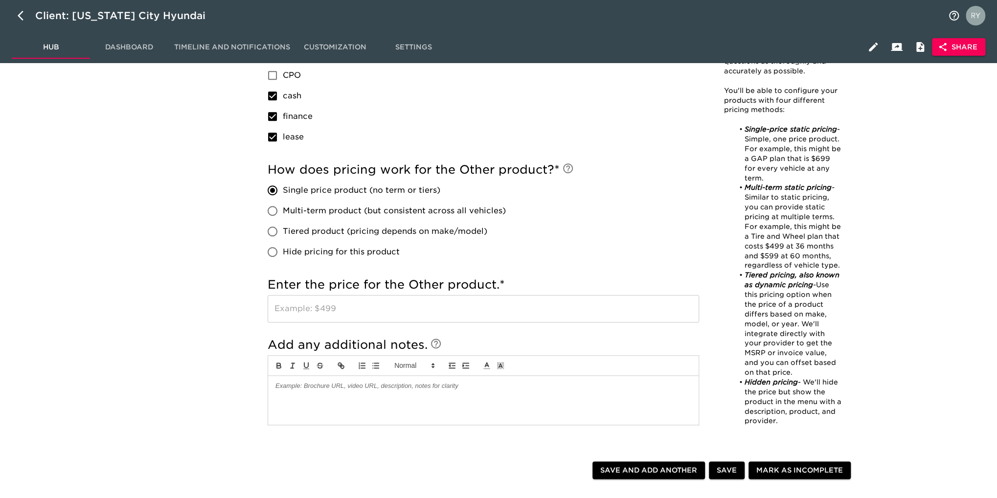
click at [300, 304] on input "text" at bounding box center [482, 308] width 431 height 27
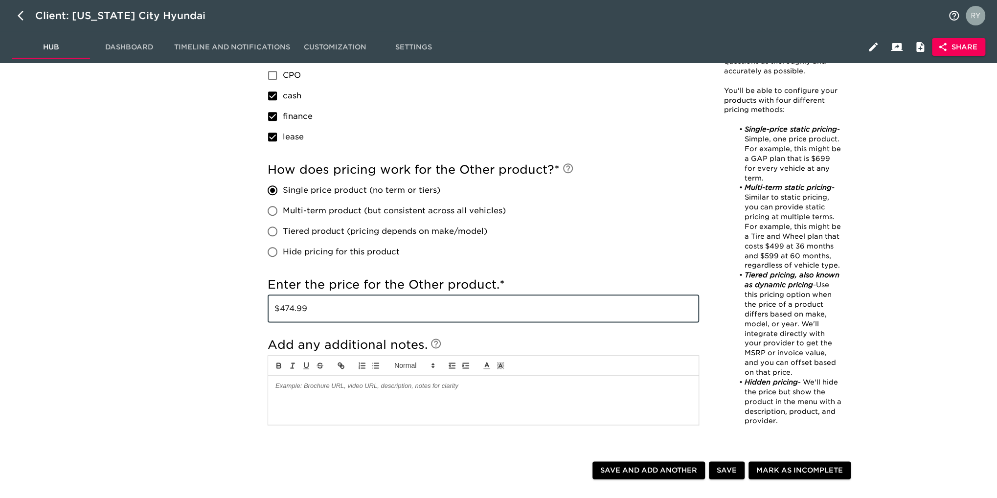
type input "$474.99"
click at [651, 470] on span "Save and Add Another" at bounding box center [648, 470] width 97 height 12
checkbox input "true"
radio input "false"
checkbox input "true"
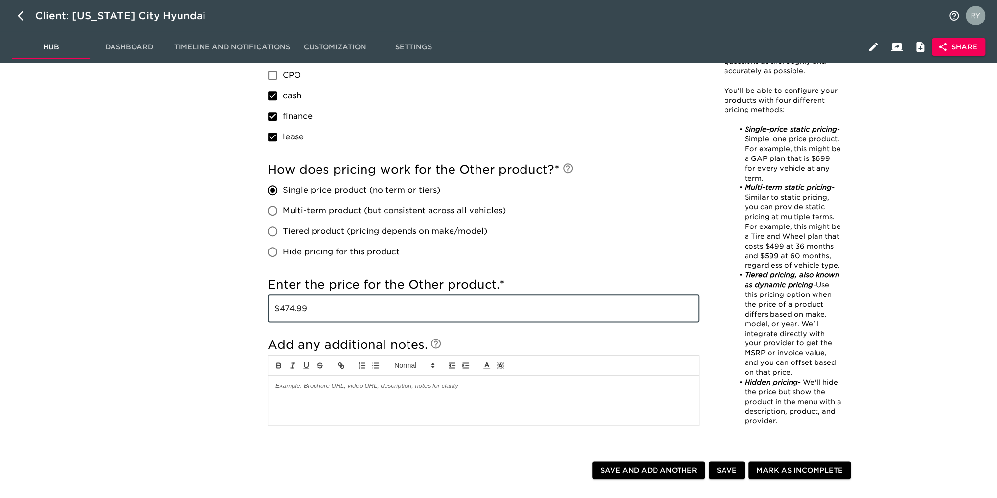
checkbox input "true"
radio input "false"
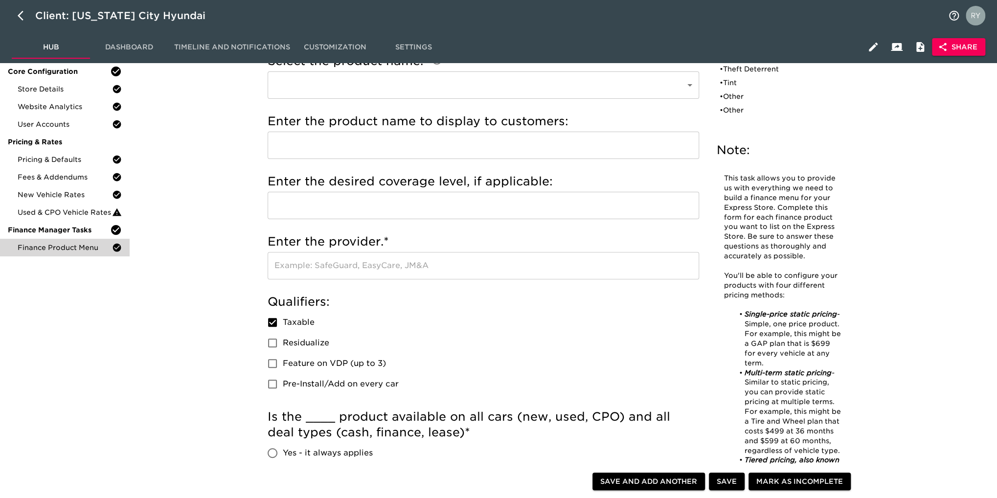
scroll to position [0, 0]
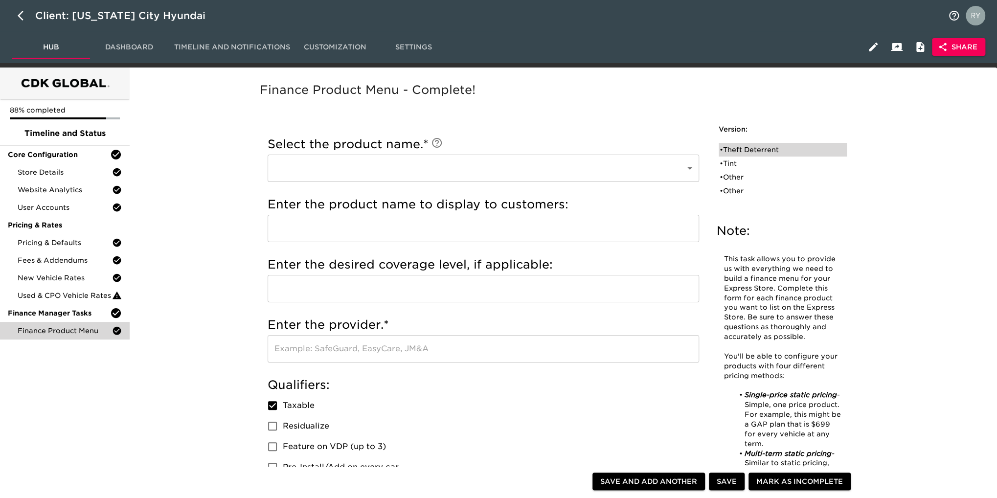
drag, startPoint x: 753, startPoint y: 152, endPoint x: 761, endPoint y: 151, distance: 7.8
click at [753, 152] on div "• Theft Deterrent" at bounding box center [775, 150] width 112 height 10
type input "Theft Deterrent"
type input "TPE Theft Protection Etching"
type input "[US_STATE] City Hyundai"
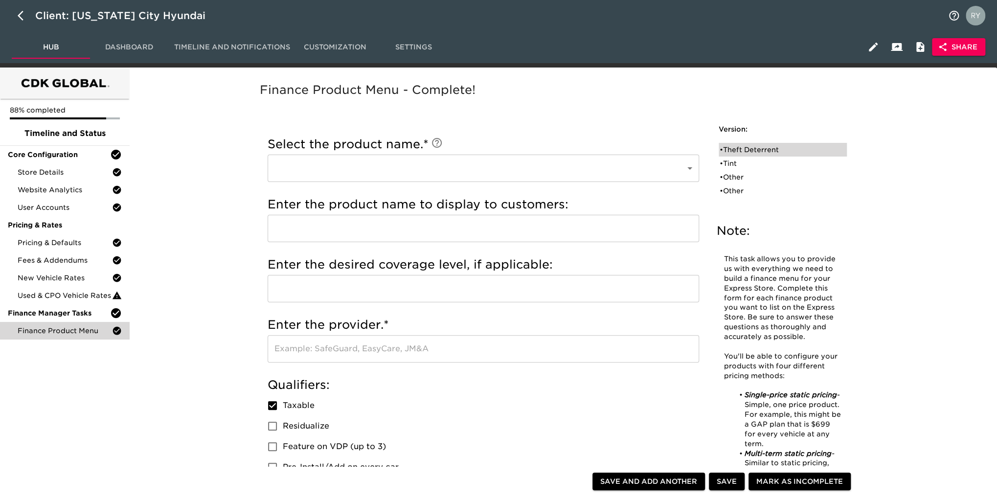
checkbox input "true"
radio input "true"
checkbox input "false"
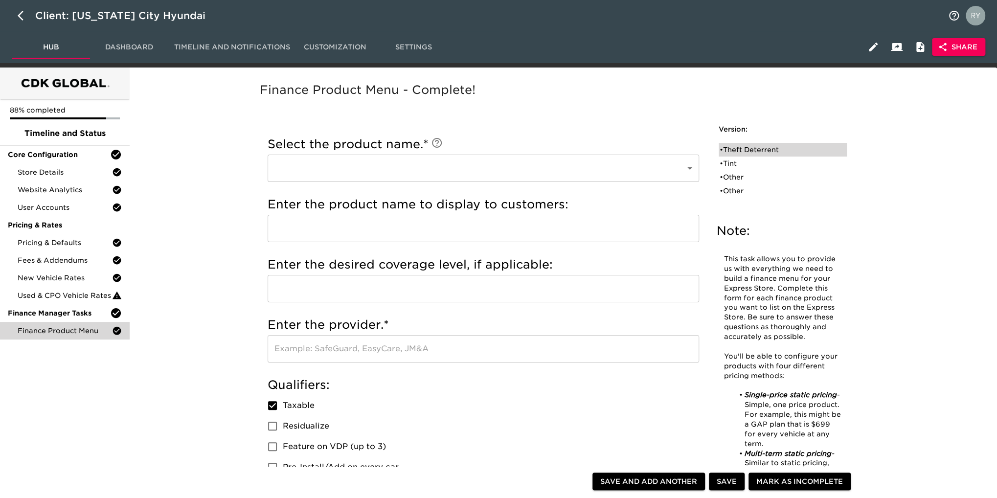
checkbox input "false"
radio input "true"
type input "$499"
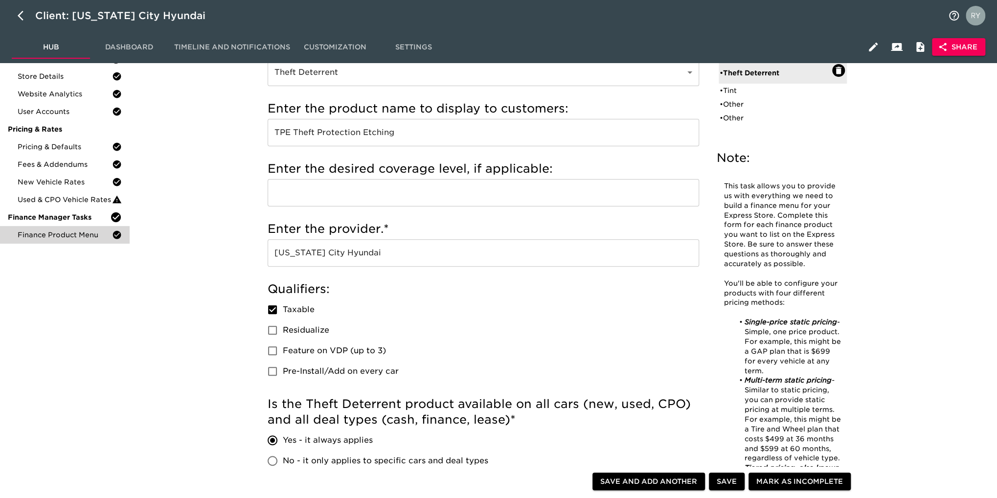
scroll to position [98, 0]
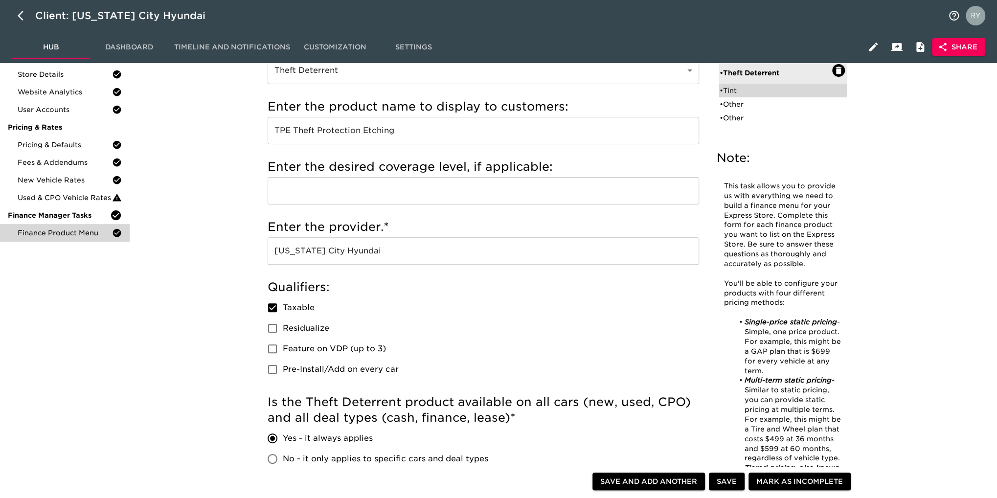
click at [739, 91] on div "• Tint" at bounding box center [775, 91] width 112 height 10
type input "Tint"
type input "Highway Package 18" Clear Mask, Door Cups, Mirrors, Window Tint"
checkbox input "true"
radio input "true"
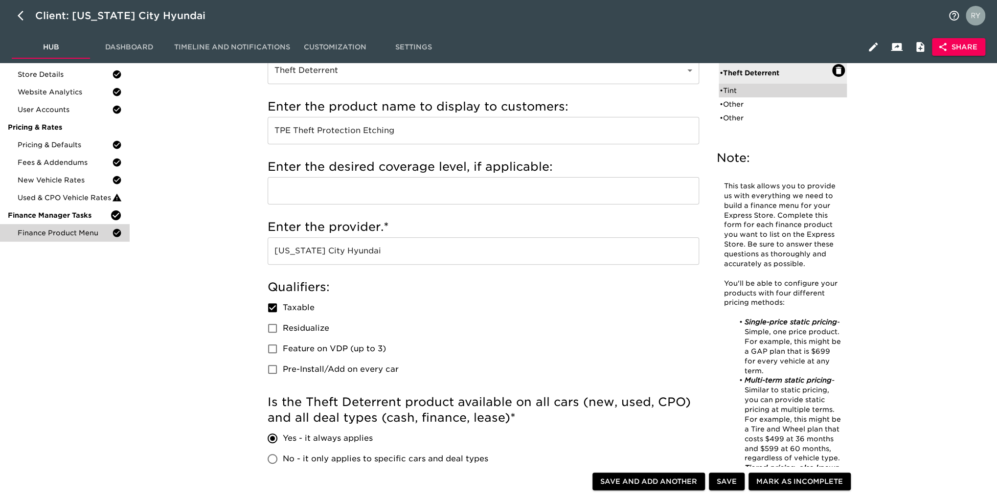
radio input "true"
type input "$1699"
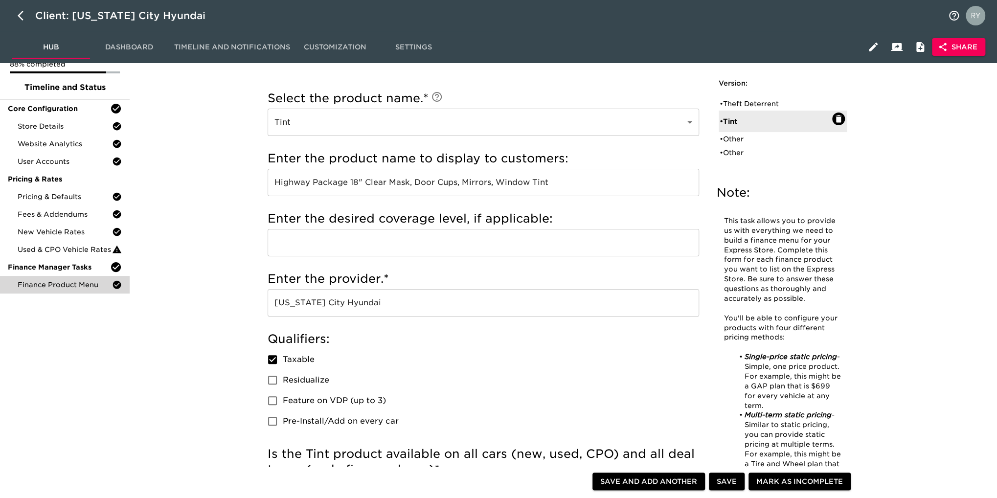
scroll to position [0, 0]
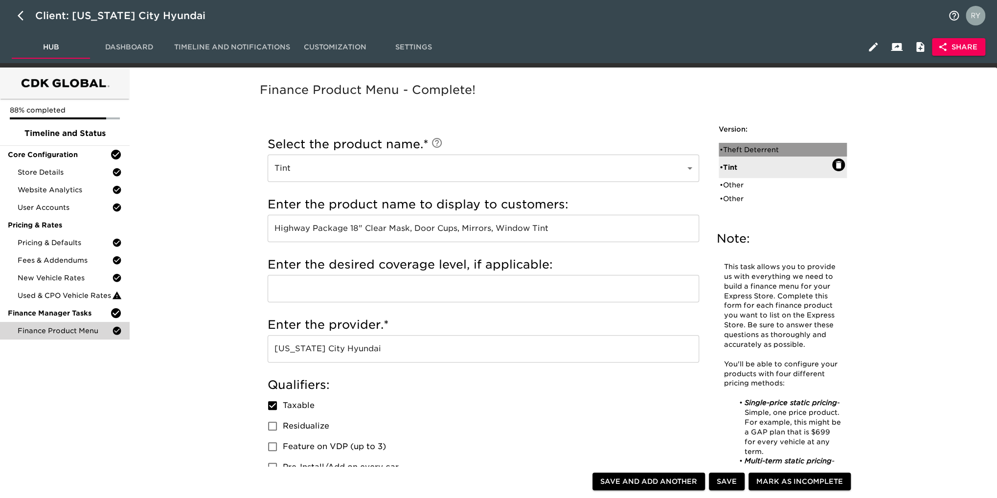
click at [753, 145] on div "• Theft Deterrent" at bounding box center [775, 150] width 112 height 10
type input "Theft Deterrent"
type input "TPE Theft Protection Etching"
type input "$499"
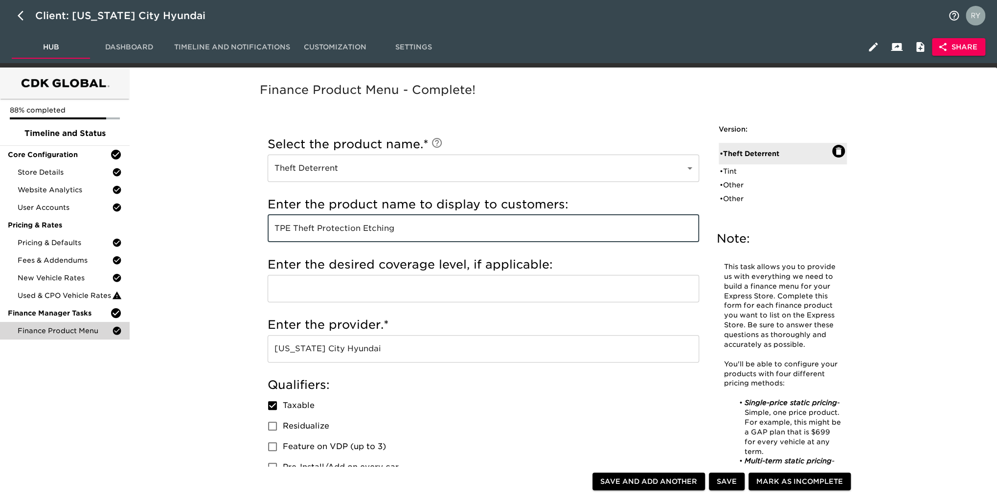
drag, startPoint x: 406, startPoint y: 232, endPoint x: 242, endPoint y: 228, distance: 164.3
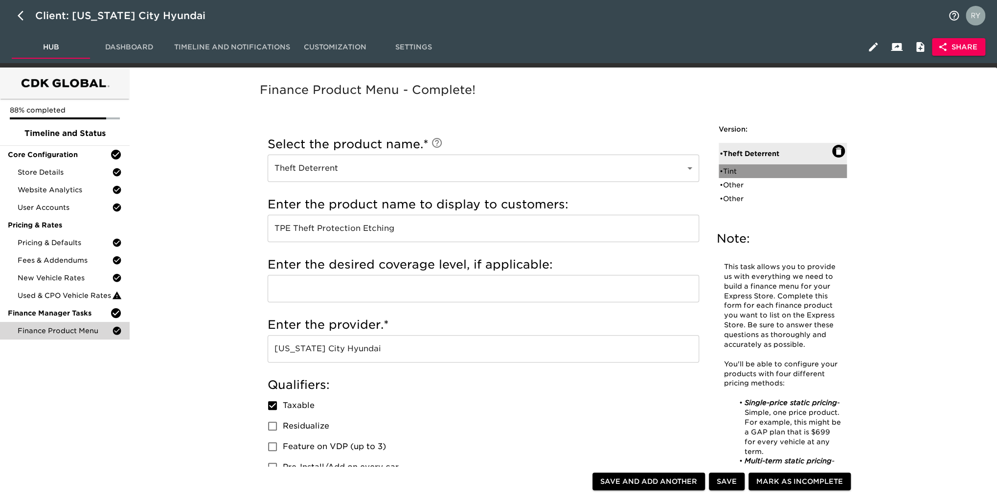
click at [740, 173] on div "• Tint" at bounding box center [775, 171] width 112 height 10
type input "Tint"
type input "Highway Package 18" Clear Mask, Door Cups, Mirrors, Window Tint"
type input "$1699"
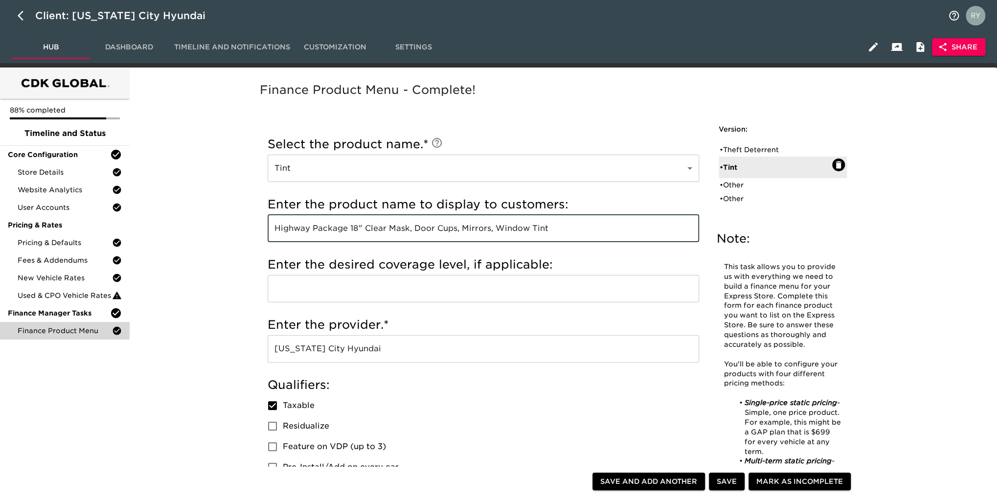
drag, startPoint x: 554, startPoint y: 225, endPoint x: 258, endPoint y: 227, distance: 295.8
click at [258, 227] on div "Select the product name. * Tint Tint ​ Enter the custom product name. * ​ Enter…" at bounding box center [483, 497] width 451 height 751
click at [737, 188] on div "• Other" at bounding box center [775, 185] width 112 height 10
type input "Other"
type input "Ceramic"
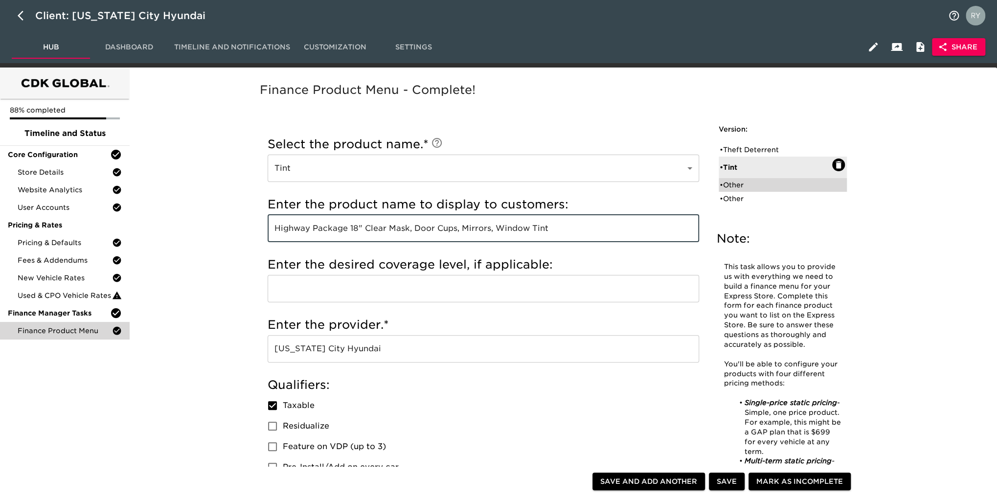
type input "The Guardian Package (Interior/ Exterior Protection)"
type input "5 Year Coverage"
type input "[US_STATE] City Hyundai"
checkbox input "false"
radio input "true"
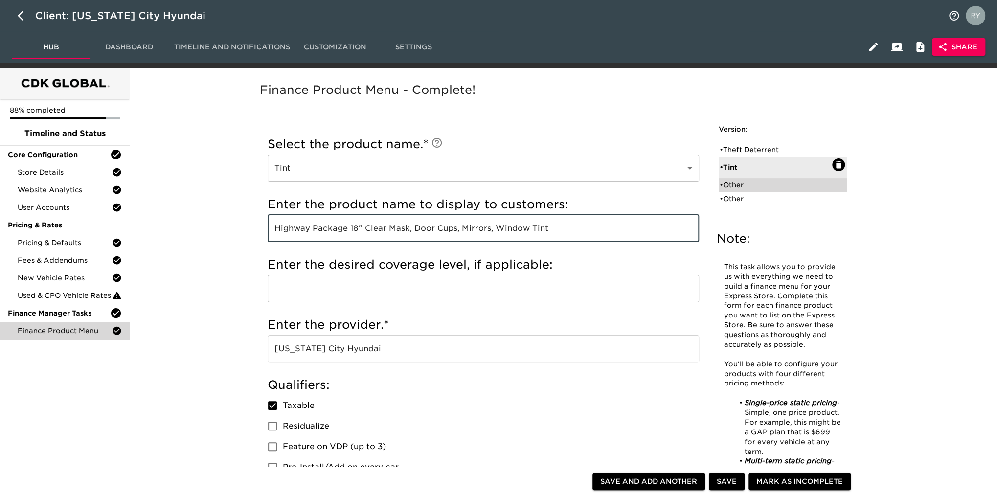
radio input "true"
type input "$1299"
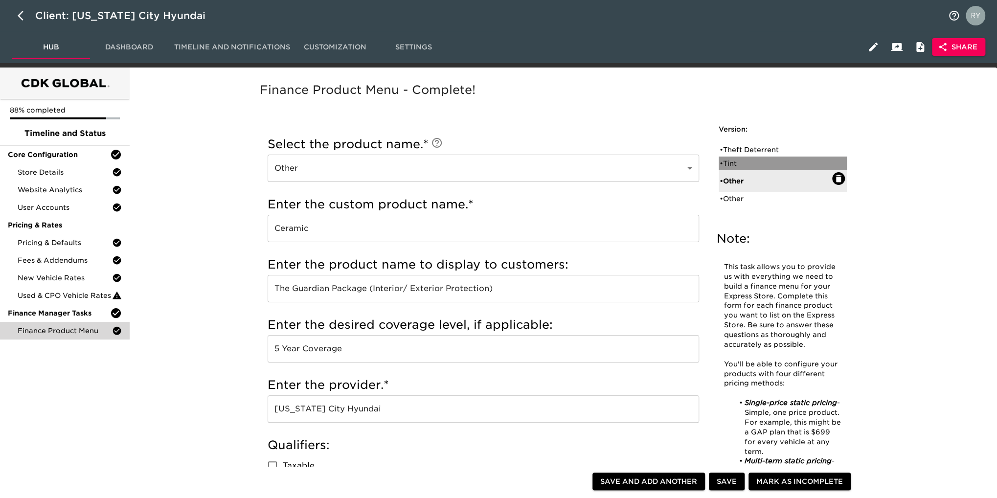
click at [736, 165] on div "• Tint" at bounding box center [775, 163] width 112 height 10
type input "Tint"
type input "Highway Package 18" Clear Mask, Door Cups, Mirrors, Window Tint"
type input "[US_STATE] City Hyundai"
checkbox input "true"
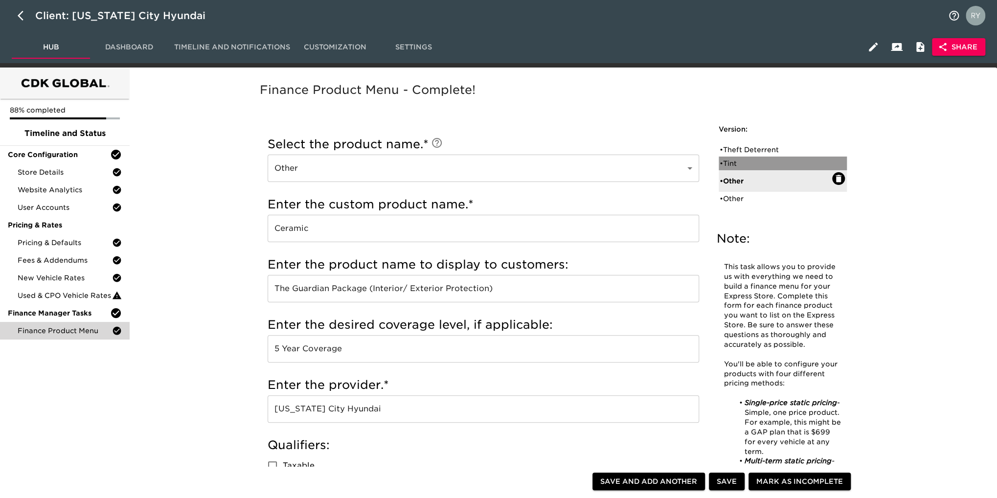
type input "$1699"
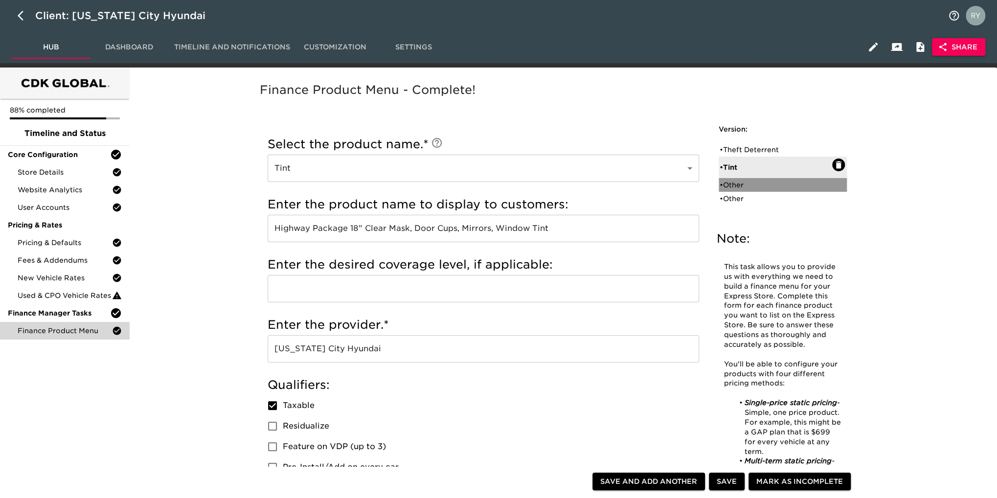
click at [740, 186] on div "• Other" at bounding box center [775, 185] width 112 height 10
type input "Other"
type input "Ceramic"
type input "The Guardian Package (Interior/ Exterior Protection)"
type input "5 Year Coverage"
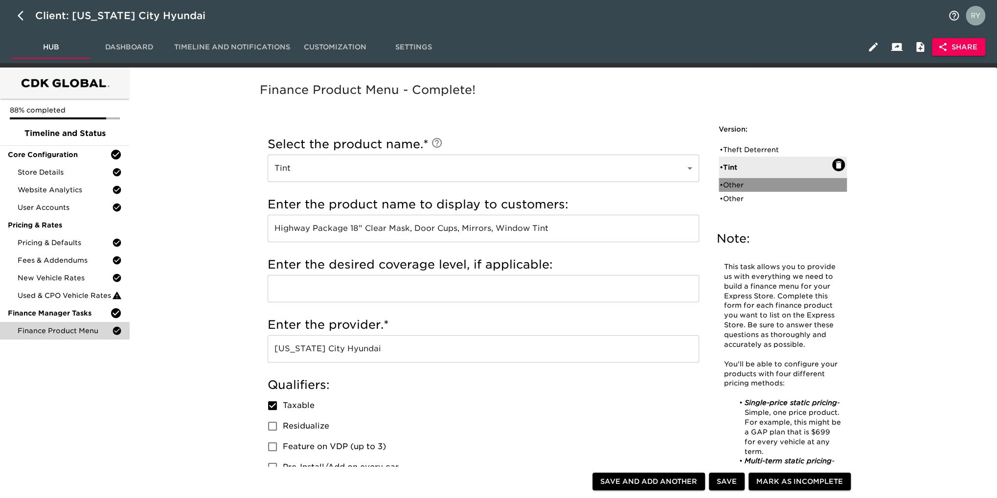
type input "[US_STATE] City Hyundai"
checkbox input "false"
type input "$1299"
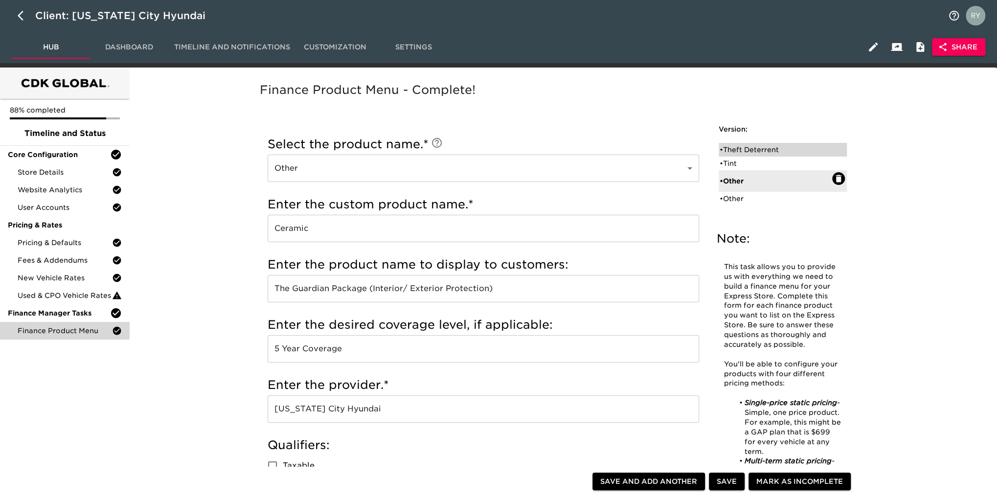
click at [746, 148] on div "• Theft Deterrent" at bounding box center [775, 150] width 112 height 10
type input "Theft Deterrent"
type input "TPE Theft Protection Etching"
type input "[US_STATE] City Hyundai"
checkbox input "true"
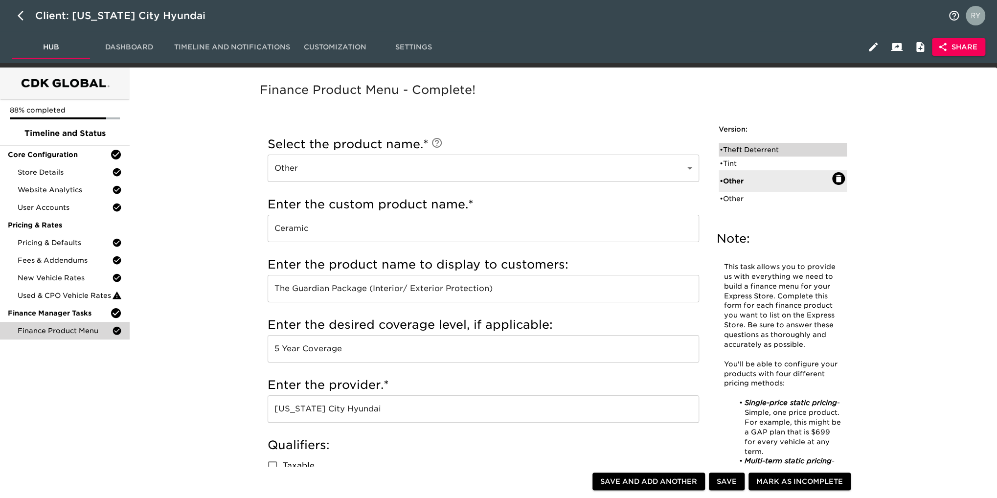
type input "$499"
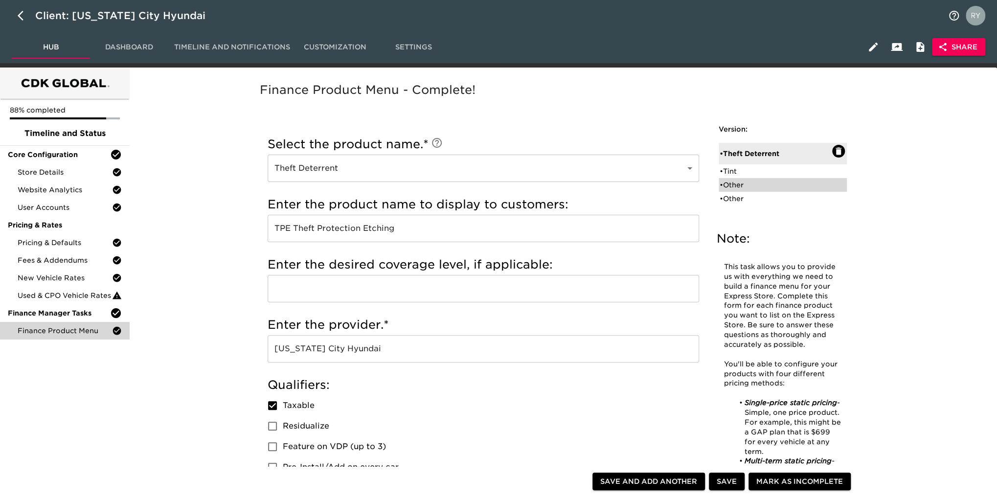
click at [740, 182] on div "• Other" at bounding box center [775, 185] width 112 height 10
type input "Other"
type input "Ceramic"
type input "The Guardian Package (Interior/ Exterior Protection)"
type input "5 Year Coverage"
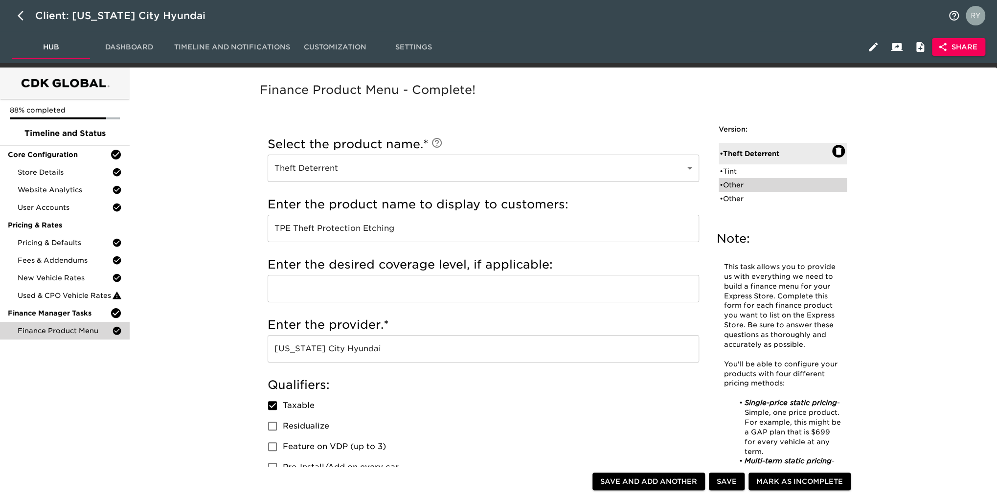
type input "[US_STATE] City Hyundai"
checkbox input "false"
type input "$1299"
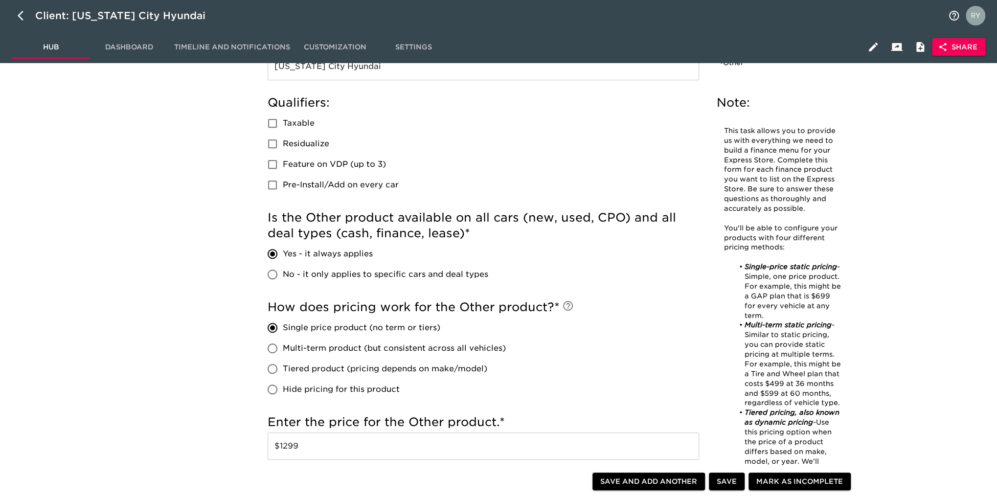
scroll to position [244, 0]
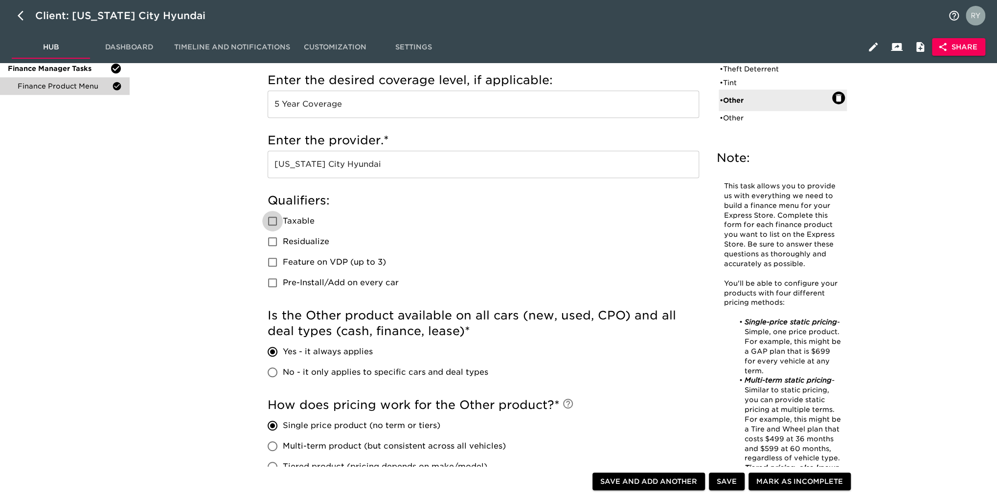
click at [275, 226] on input "Taxable" at bounding box center [272, 221] width 21 height 21
checkbox input "true"
click at [719, 485] on span "Save" at bounding box center [726, 481] width 20 height 12
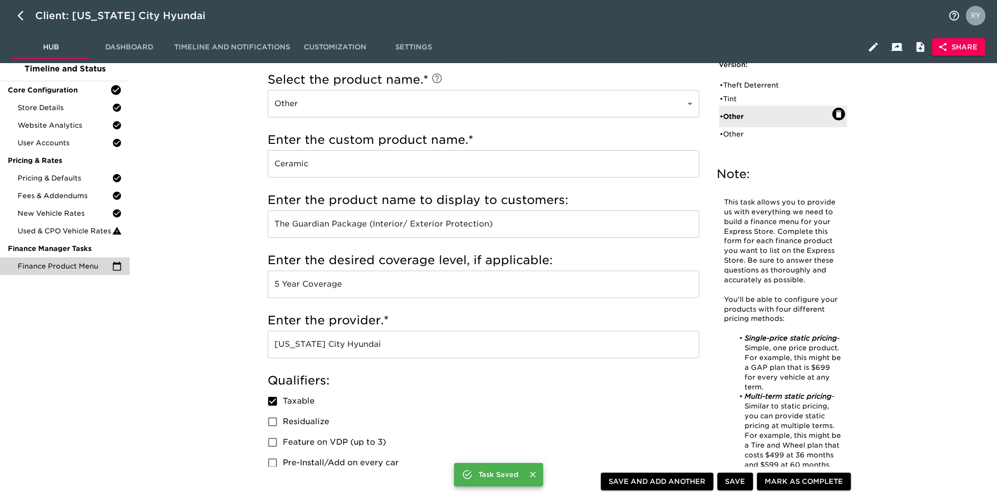
scroll to position [49, 0]
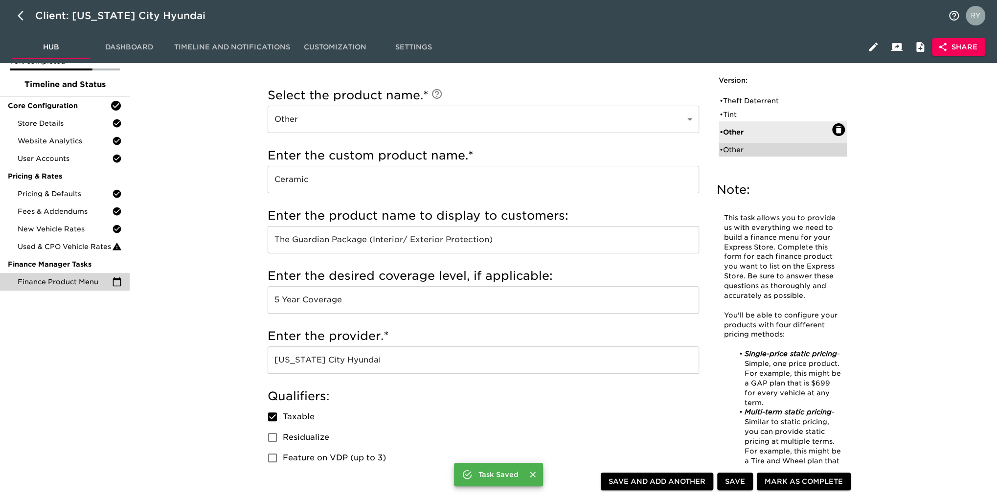
click at [742, 150] on div "• Other" at bounding box center [775, 150] width 112 height 10
type input "Hyundai All-Weather Mats"
type input "Hyundai"
checkbox input "false"
radio input "false"
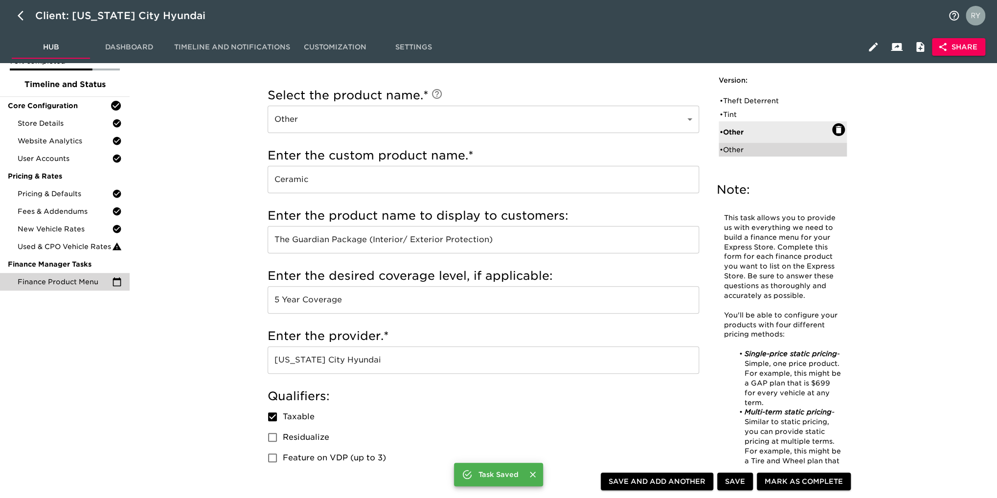
radio input "true"
checkbox input "true"
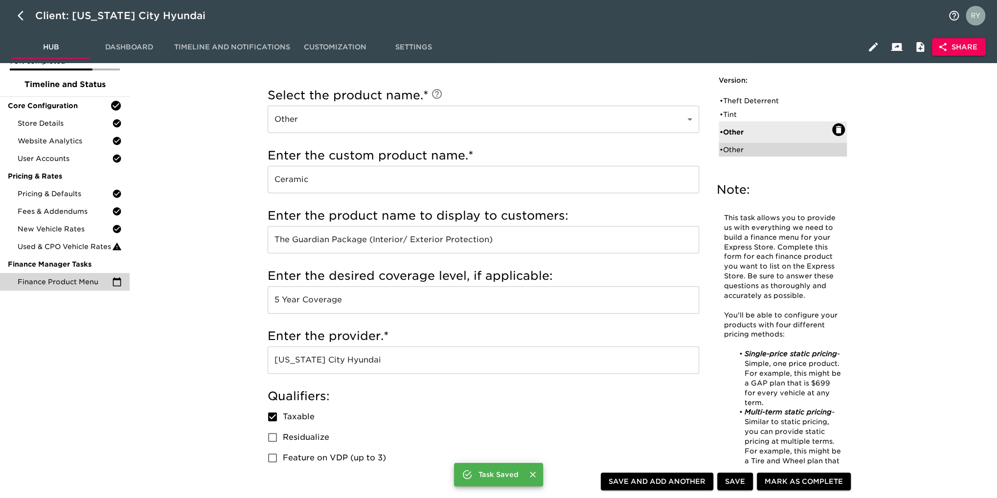
radio input "true"
type input "$474.99"
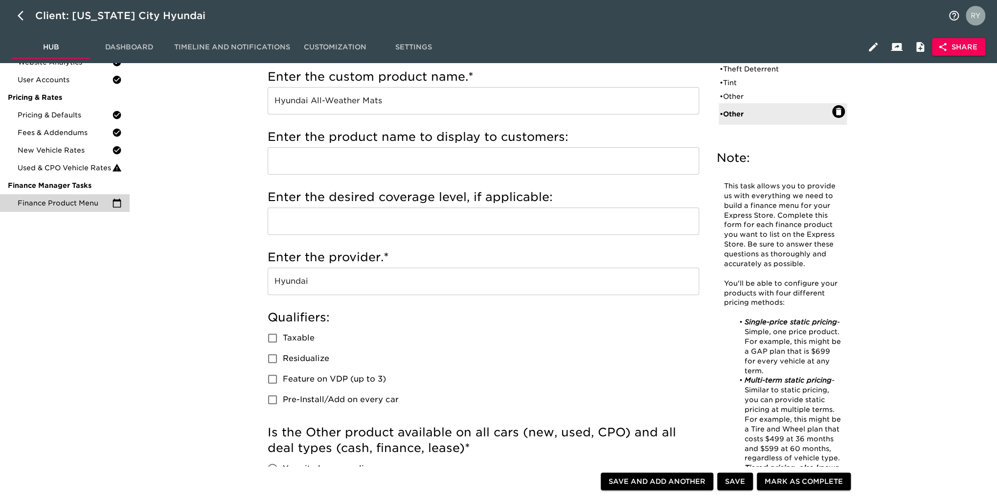
scroll to position [147, 0]
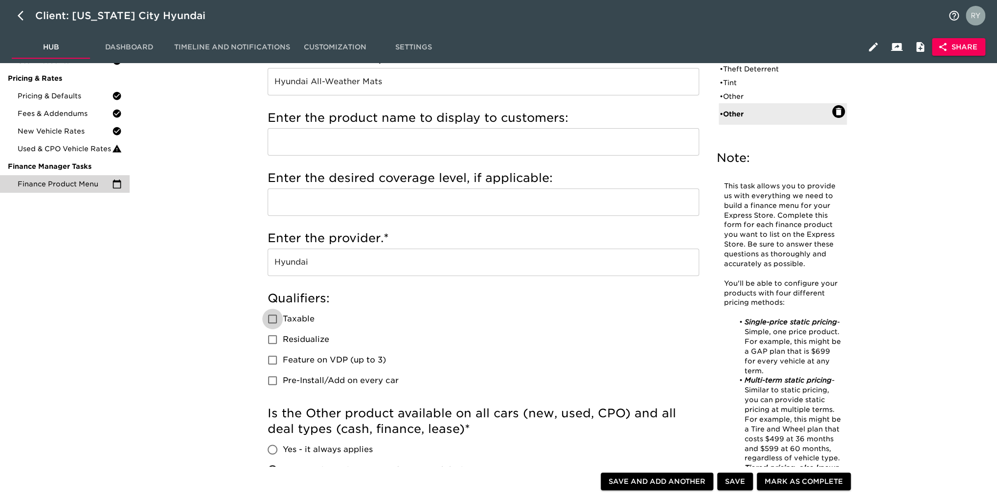
click at [271, 326] on input "Taxable" at bounding box center [272, 319] width 21 height 21
checkbox input "true"
click at [732, 485] on span "Save" at bounding box center [735, 481] width 20 height 12
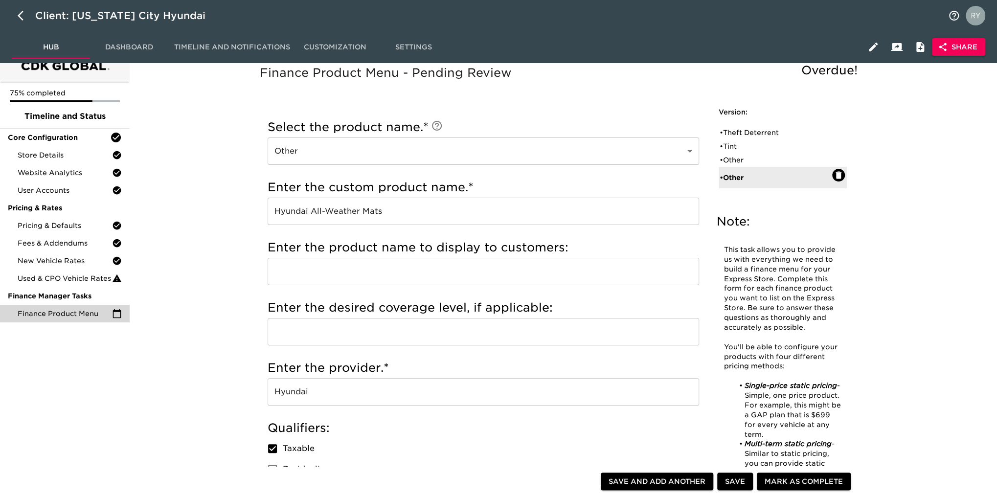
scroll to position [0, 0]
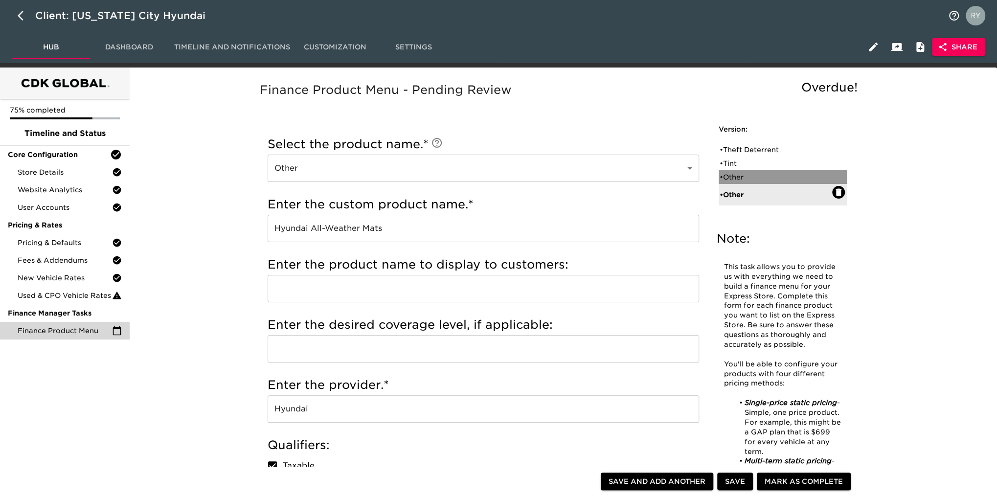
click at [742, 179] on div "• Other" at bounding box center [775, 177] width 112 height 10
type input "Ceramic"
type input "The Guardian Package (Interior/ Exterior Protection)"
type input "5 Year Coverage"
type input "[US_STATE] City Hyundai"
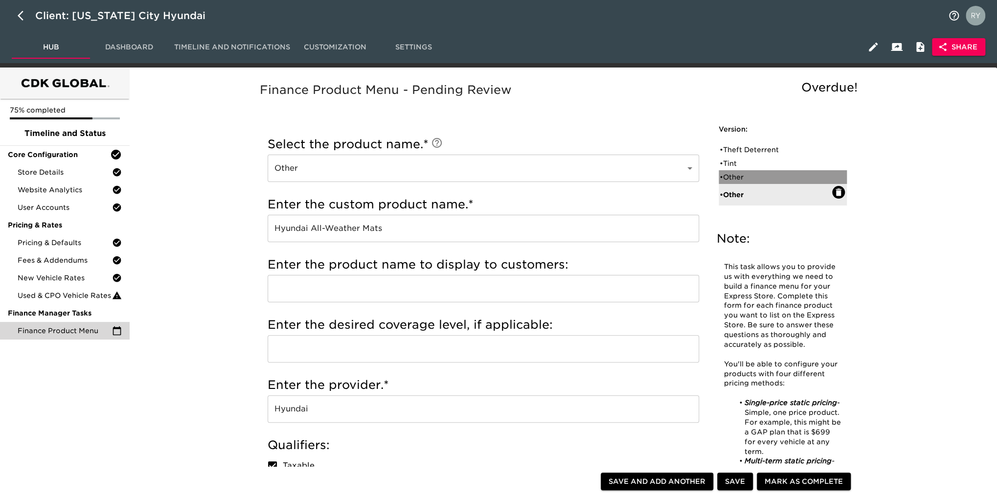
radio input "true"
radio input "false"
checkbox input "false"
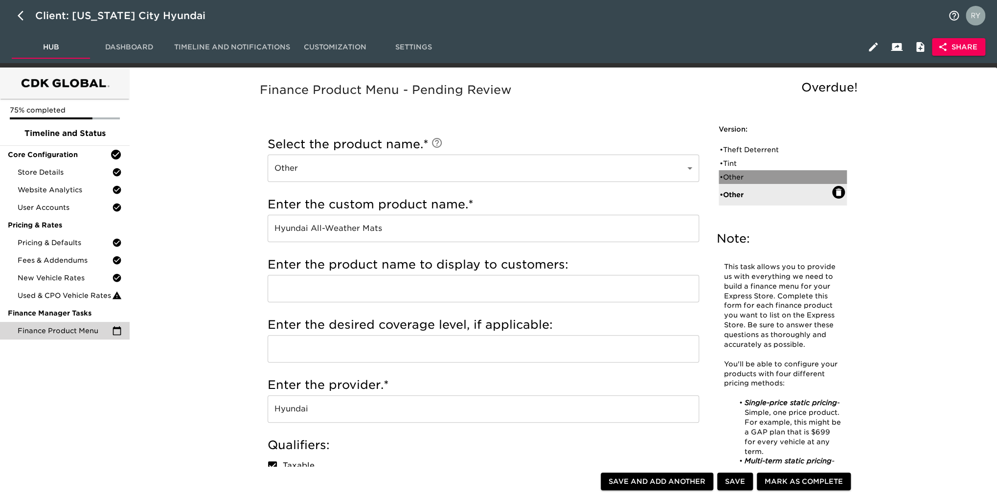
checkbox input "false"
type input "$1299"
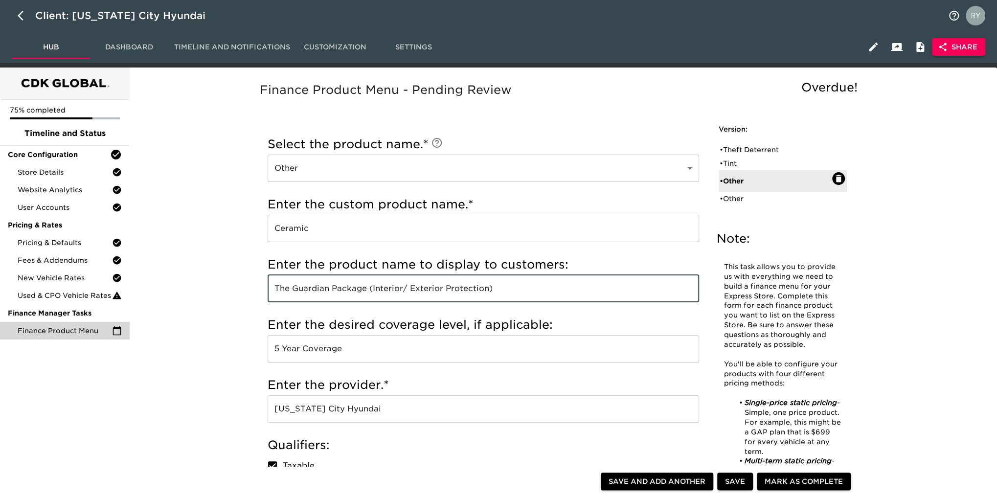
drag, startPoint x: 556, startPoint y: 295, endPoint x: 266, endPoint y: 295, distance: 290.0
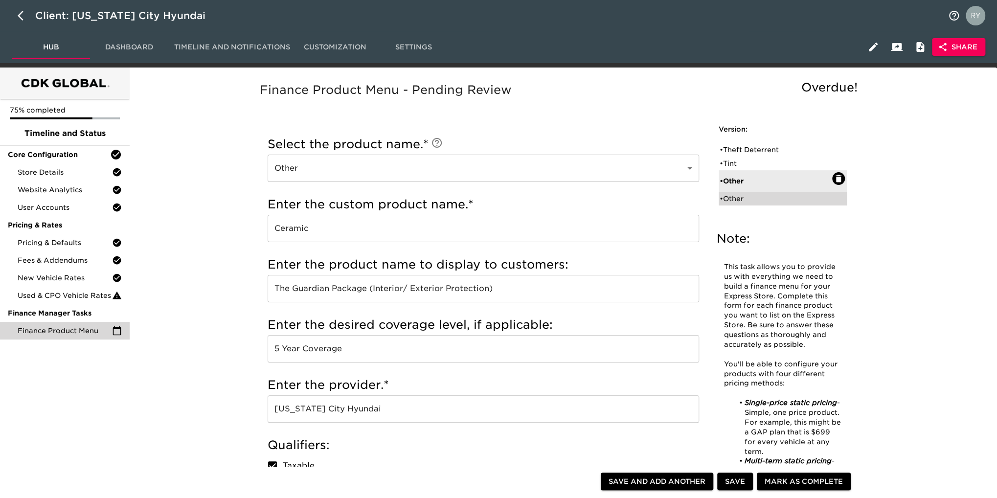
click at [739, 196] on div "• Other" at bounding box center [775, 199] width 112 height 10
type input "Hyundai All-Weather Mats"
type input "Hyundai"
checkbox input "true"
radio input "false"
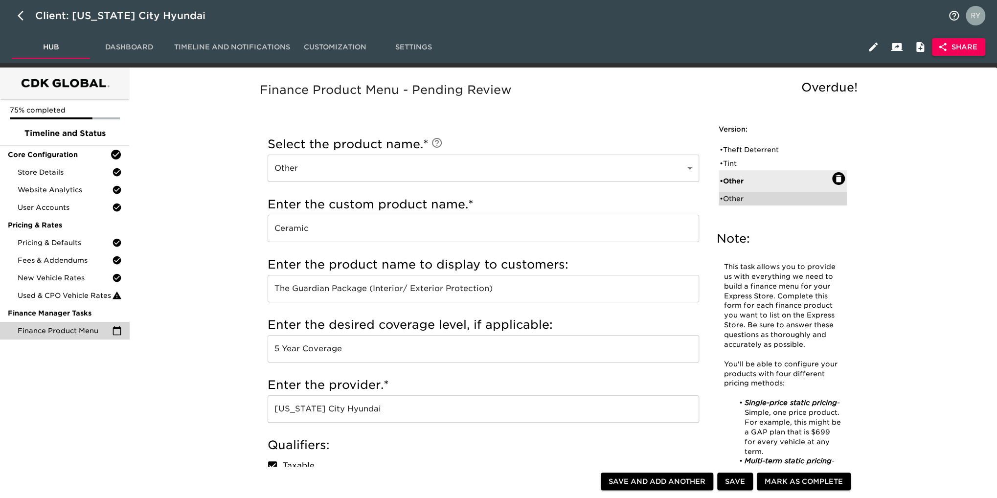
radio input "true"
checkbox input "true"
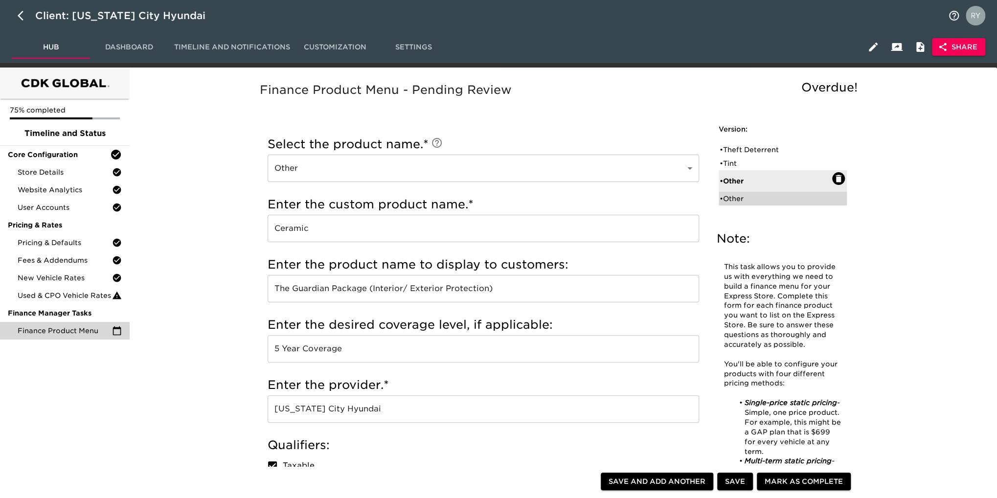
type input "$474.99"
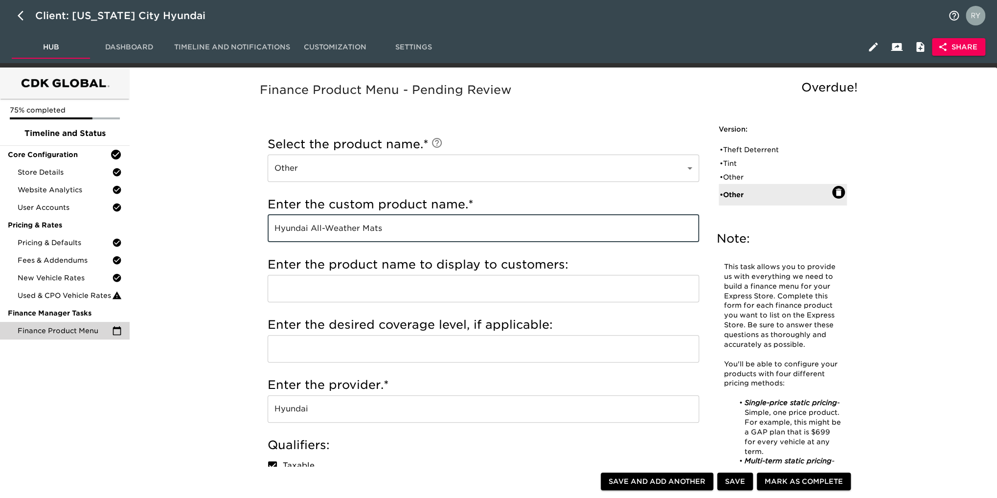
drag, startPoint x: 408, startPoint y: 221, endPoint x: 261, endPoint y: 235, distance: 147.3
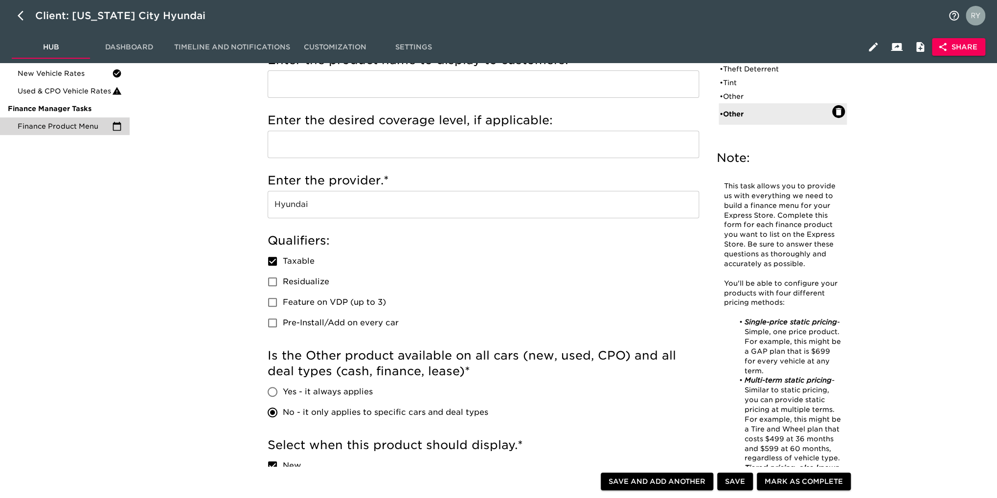
scroll to position [147, 0]
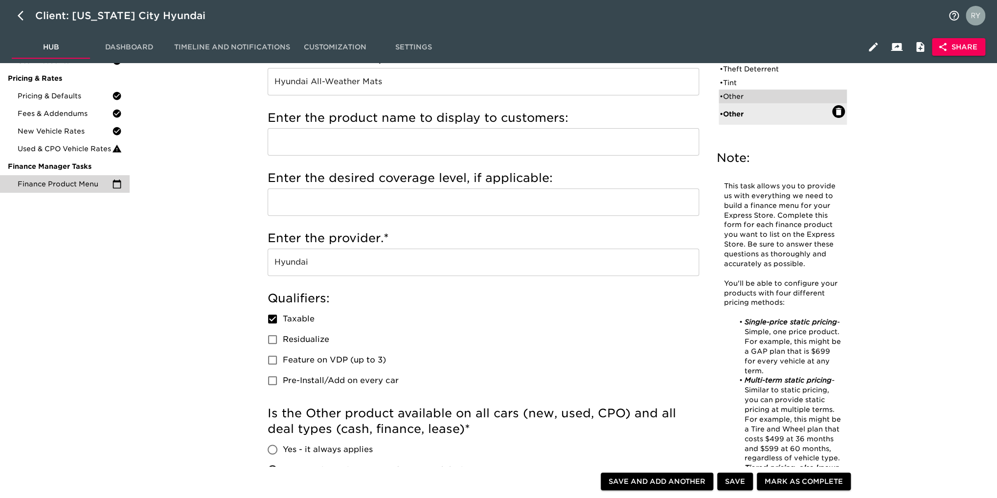
drag, startPoint x: 757, startPoint y: 97, endPoint x: 752, endPoint y: 97, distance: 5.9
click at [757, 97] on div "• Other" at bounding box center [775, 96] width 112 height 10
type input "Ceramic"
type input "The Guardian Package (Interior/ Exterior Protection)"
type input "5 Year Coverage"
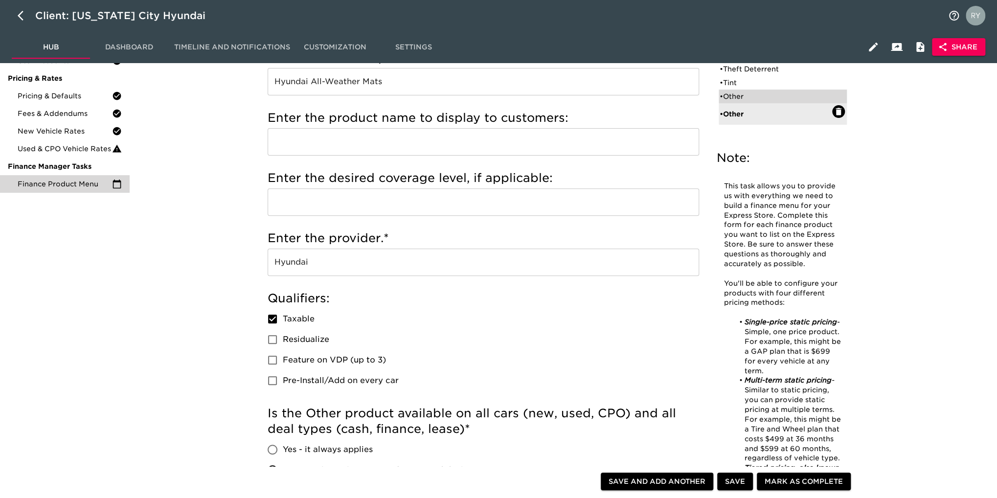
type input "[US_STATE] City Hyundai"
radio input "true"
radio input "false"
checkbox input "false"
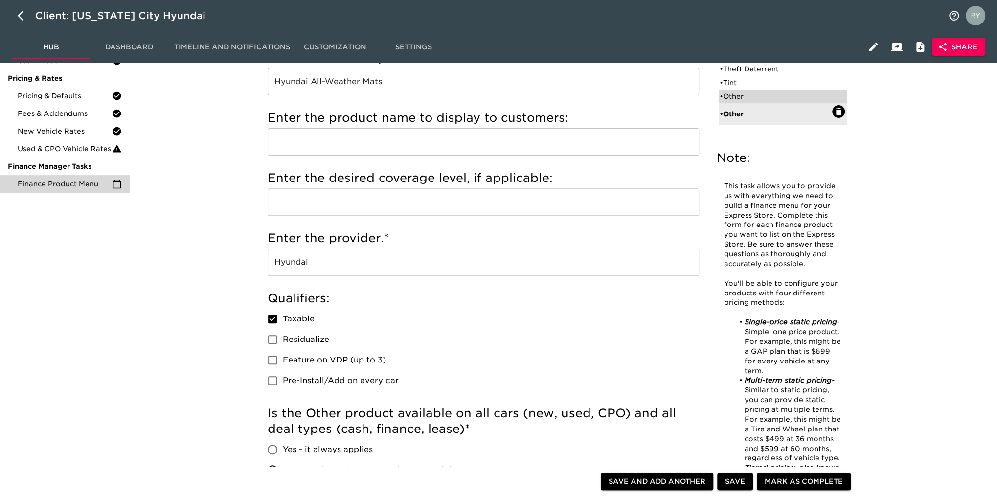
checkbox input "false"
type input "$1299"
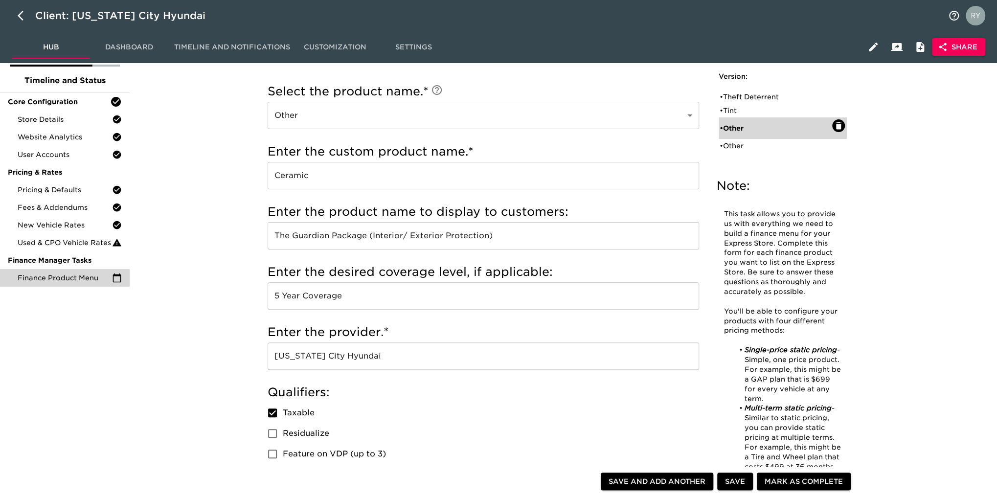
scroll to position [0, 0]
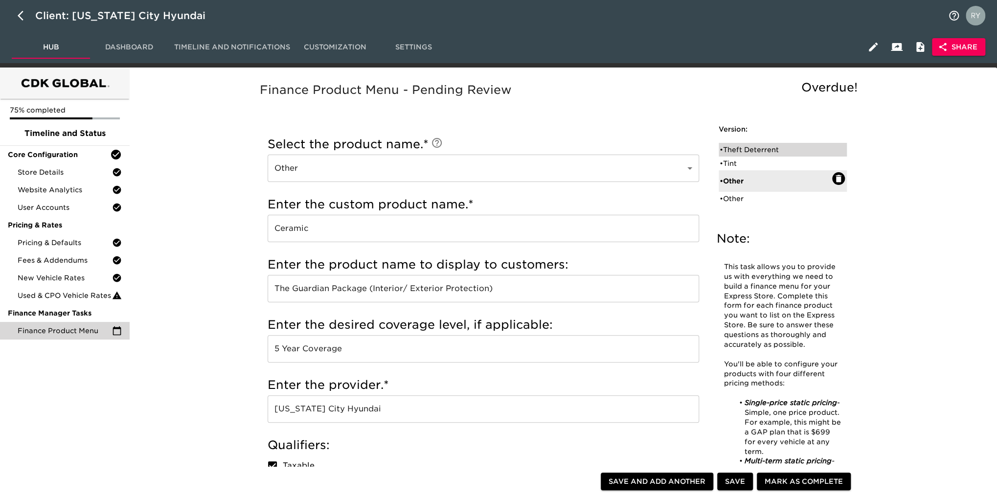
click at [745, 153] on div "• Theft Deterrent" at bounding box center [775, 150] width 112 height 10
type input "Theft Deterrent"
type input "TPE Theft Protection Etching"
type input "[US_STATE] City Hyundai"
type input "$499"
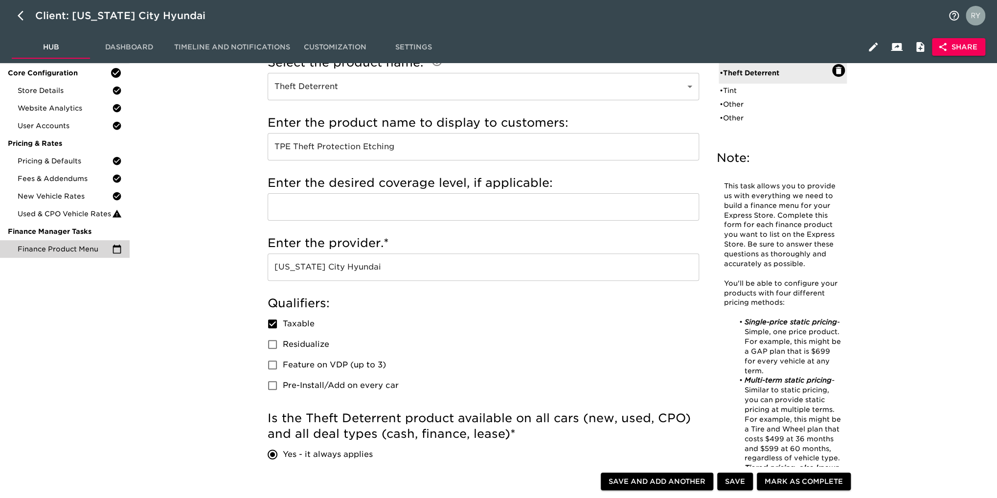
scroll to position [49, 0]
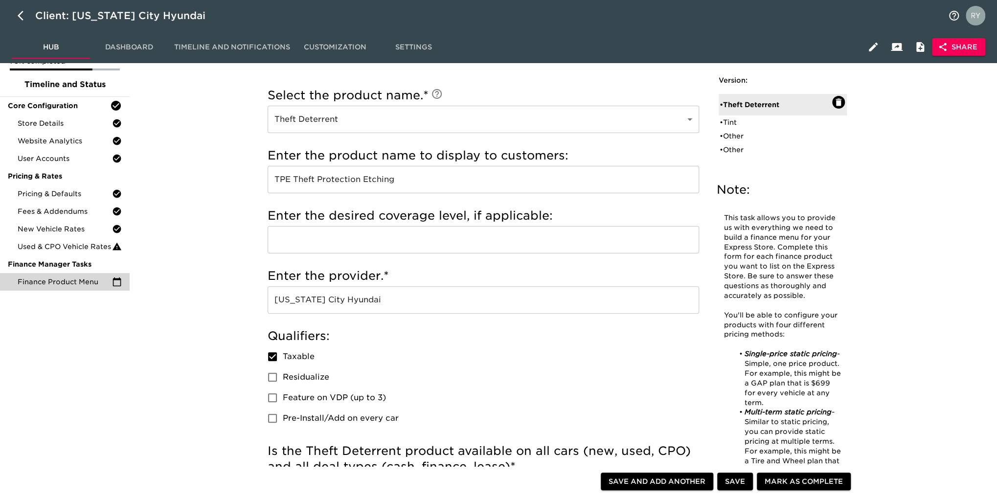
drag, startPoint x: 729, startPoint y: 120, endPoint x: 712, endPoint y: 122, distance: 16.7
click at [729, 120] on div "• Tint" at bounding box center [775, 122] width 112 height 10
type input "Tint"
type input "Highway Package 18" Clear Mask, Door Cups, Mirrors, Window Tint"
type input "$1699"
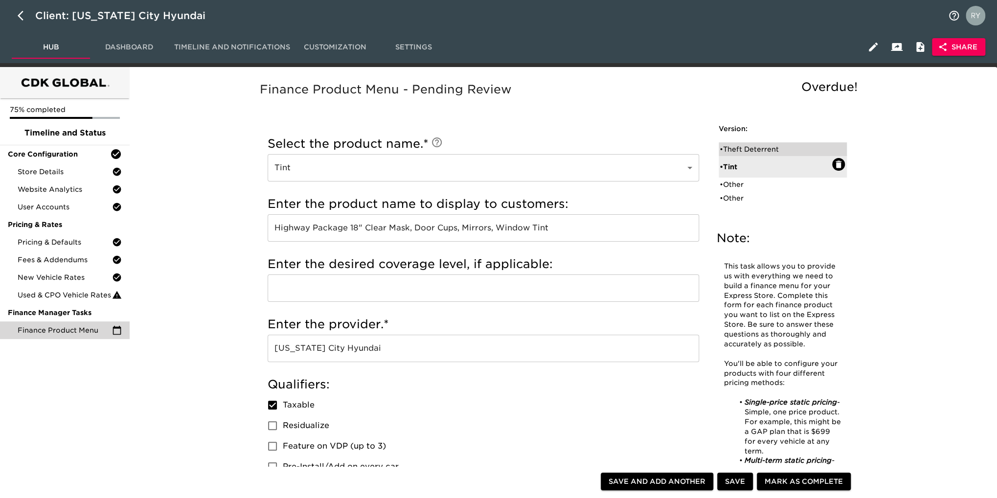
scroll to position [0, 0]
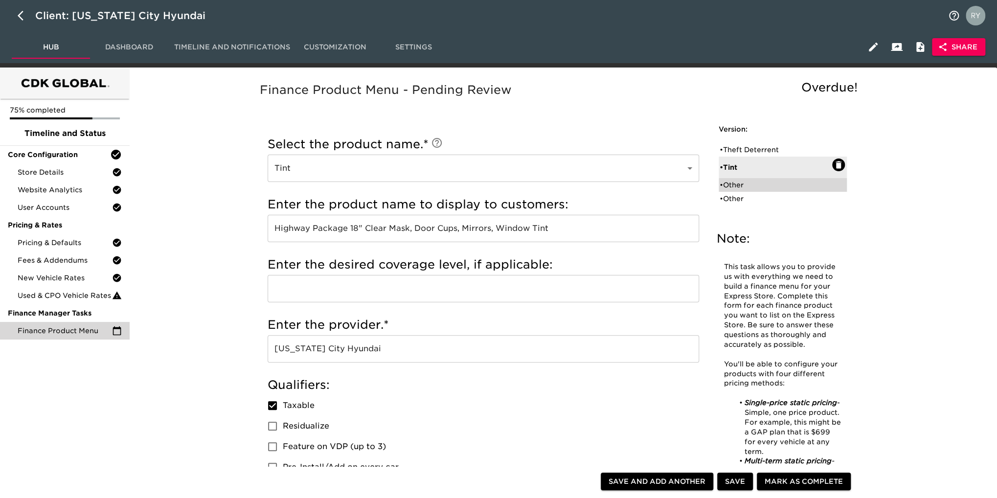
click at [737, 182] on div "• Other" at bounding box center [775, 185] width 112 height 10
type input "Other"
type input "Ceramic"
type input "The Guardian Package (Interior/ Exterior Protection)"
type input "5 Year Coverage"
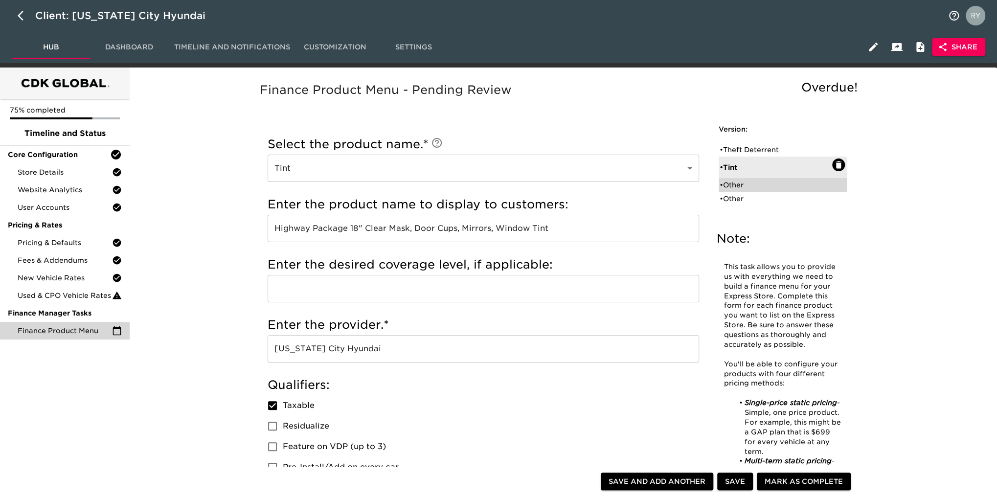
type input "[US_STATE] City Hyundai"
type input "$1299"
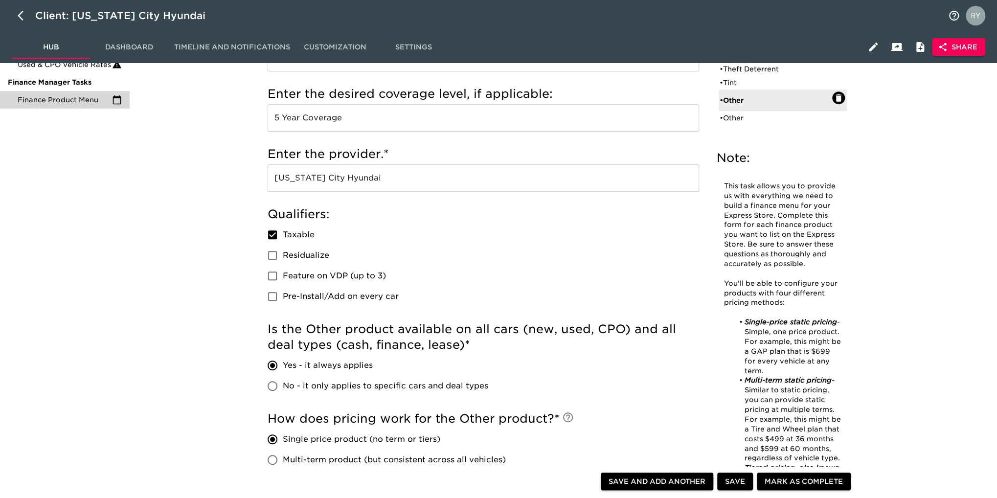
scroll to position [147, 0]
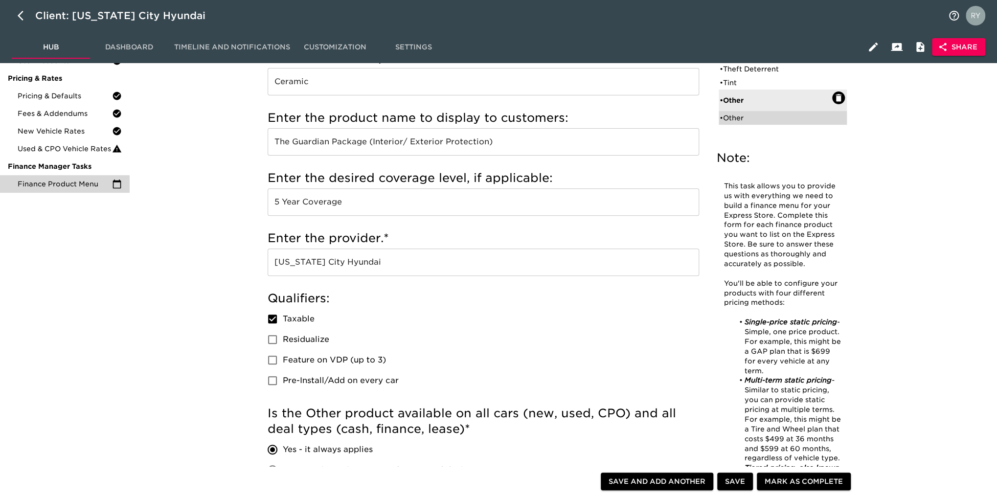
click at [733, 125] on ul "• Theft Deterrent • Tint • Other • Other" at bounding box center [782, 93] width 128 height 70
click at [749, 120] on div "• Other" at bounding box center [775, 118] width 112 height 10
type input "Hyundai All-Weather Mats"
type input "Hyundai"
radio input "false"
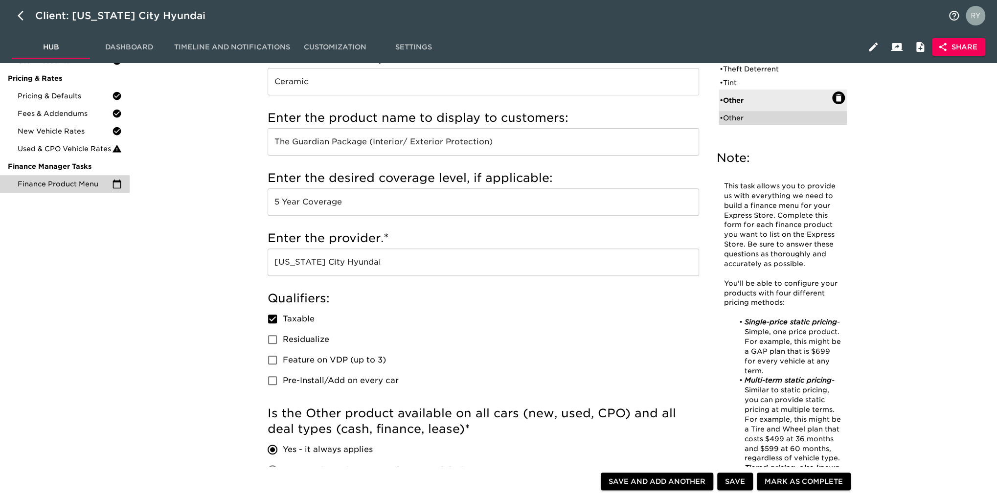
radio input "true"
checkbox input "true"
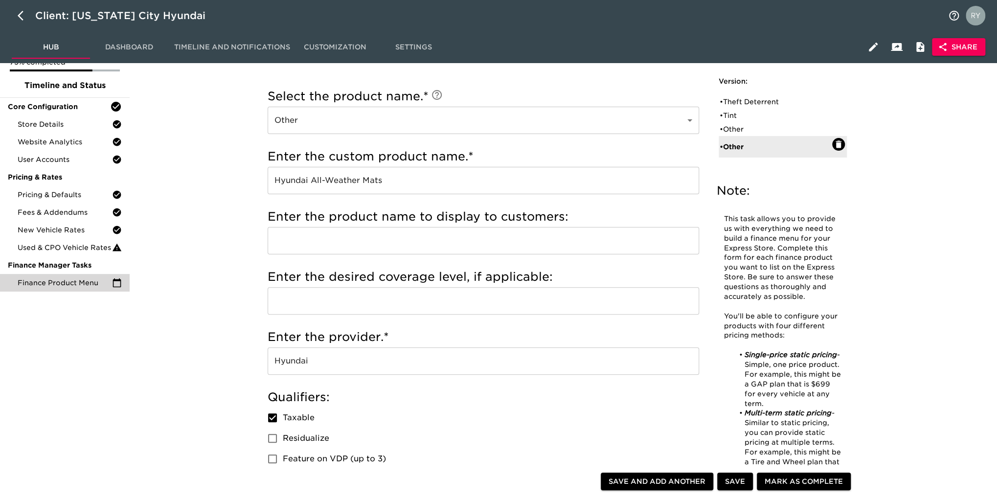
scroll to position [0, 0]
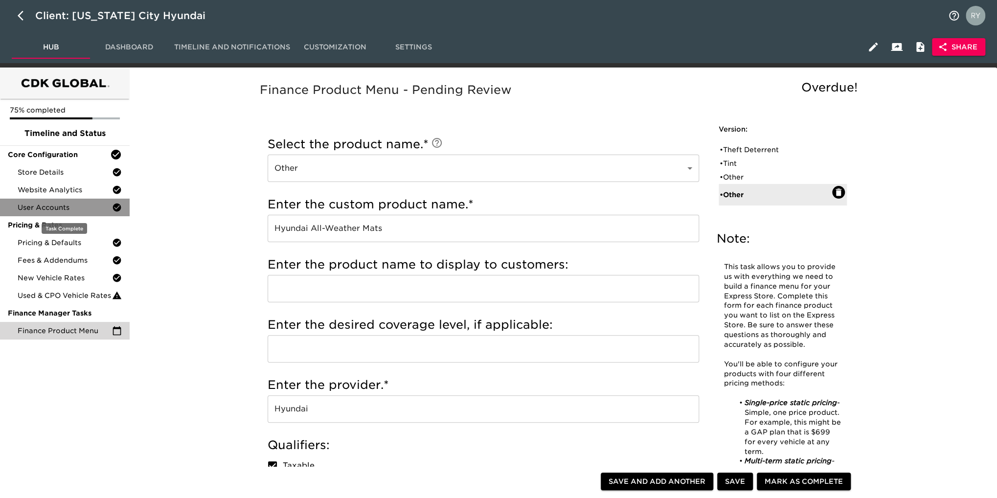
click at [57, 210] on span "User Accounts" at bounding box center [65, 207] width 94 height 10
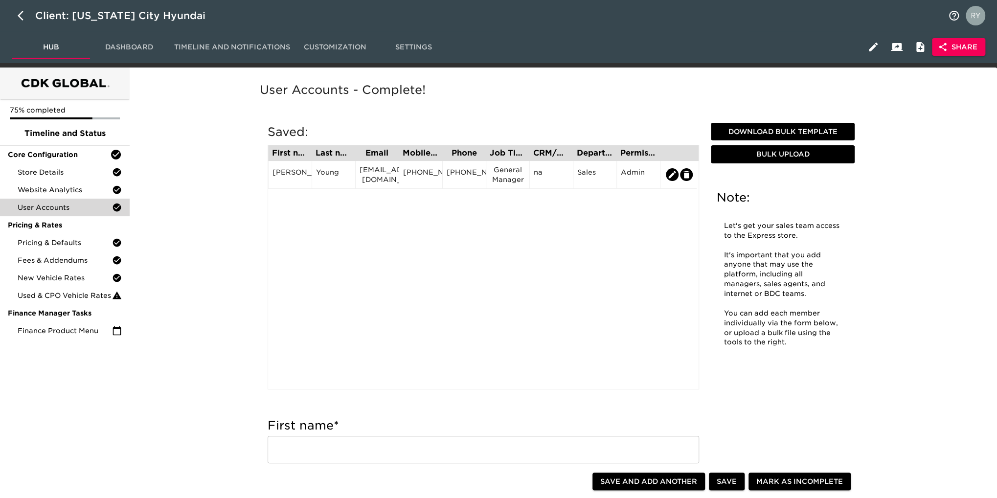
click at [125, 44] on span "Dashboard" at bounding box center [129, 47] width 66 height 12
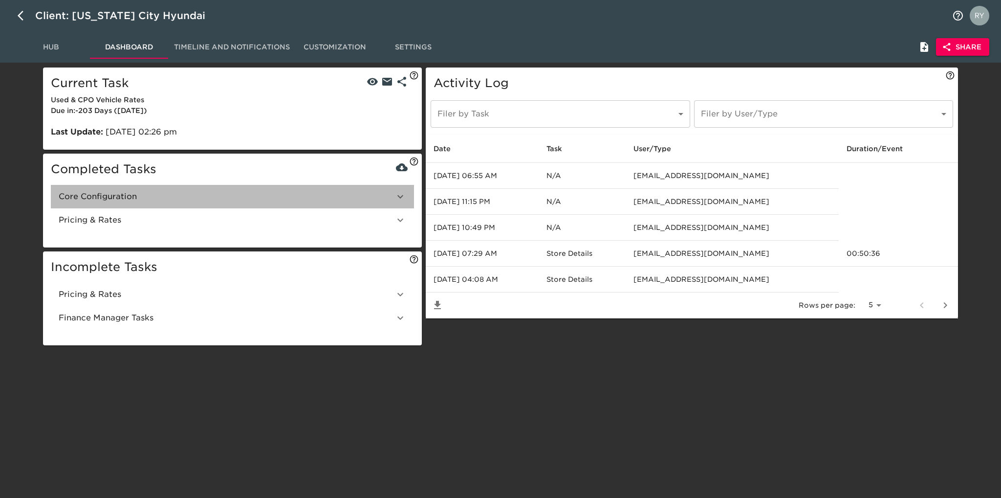
click at [153, 202] on span "Core Configuration" at bounding box center [227, 197] width 336 height 12
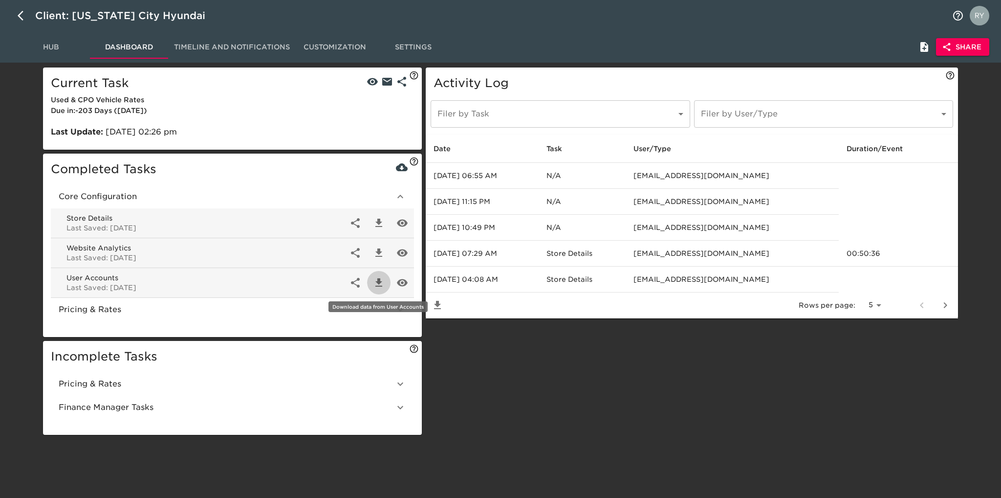
click at [379, 284] on icon "button" at bounding box center [379, 282] width 7 height 8
